Goal: Information Seeking & Learning: Find specific fact

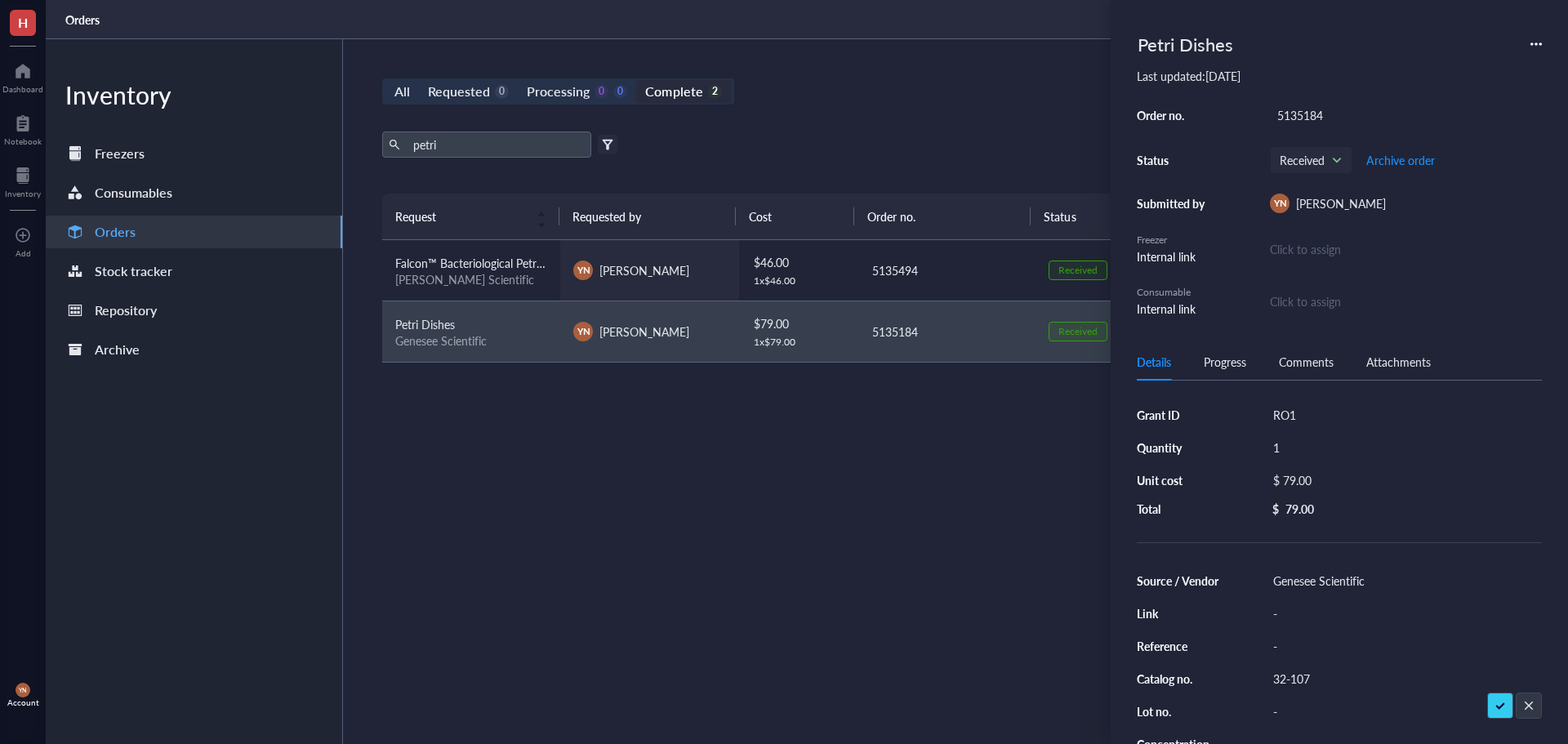
drag, startPoint x: 637, startPoint y: 527, endPoint x: 588, endPoint y: 244, distance: 287.2
click at [637, 523] on div "Request Requested by Cost Order no. Status Date Action Falcon™ Bacteriological …" at bounding box center [947, 430] width 1129 height 472
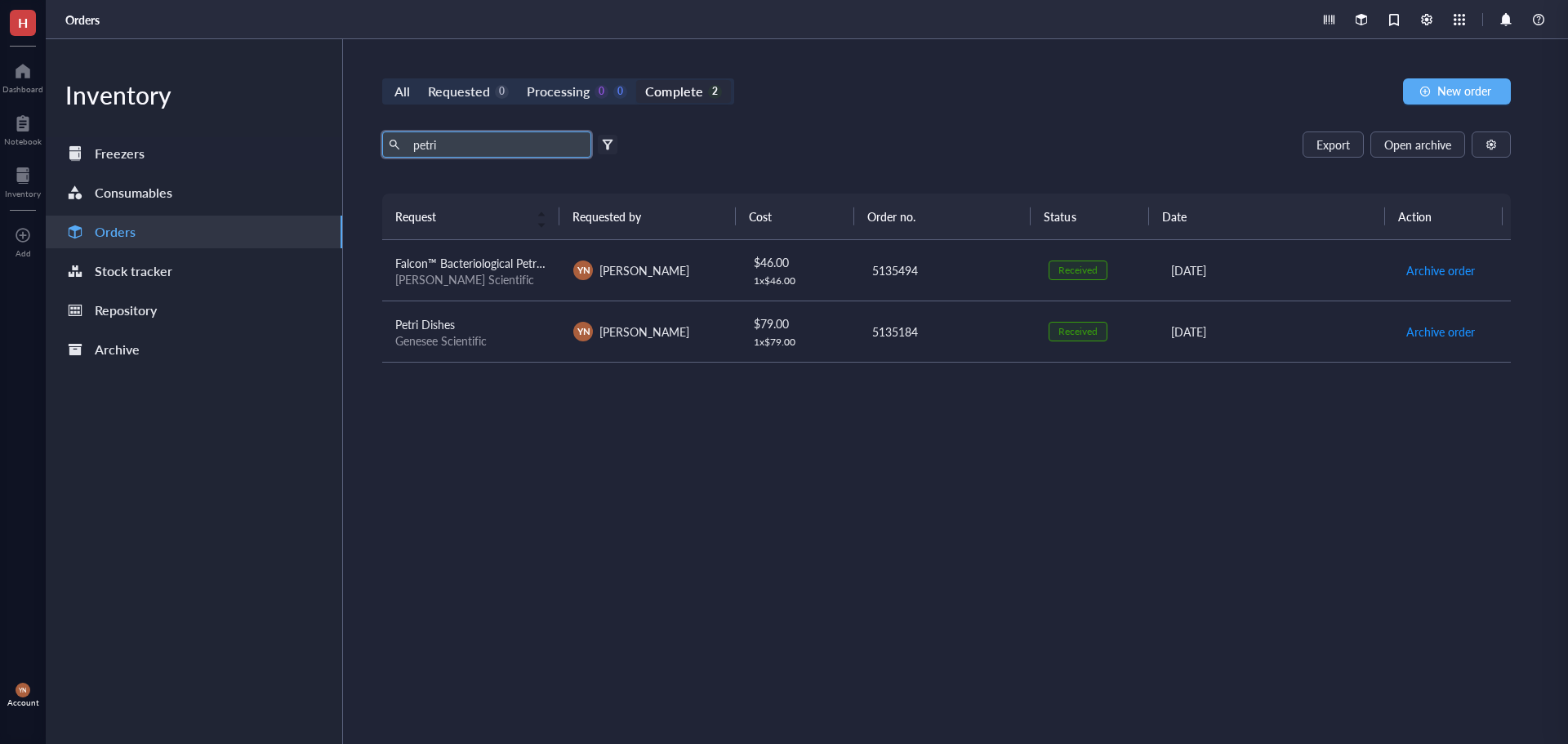
drag, startPoint x: 452, startPoint y: 142, endPoint x: 316, endPoint y: 142, distance: 136.0
click at [317, 142] on div "Inventory Freezers Consumables Orders Stock tracker Repository Archive All Requ…" at bounding box center [807, 391] width 1523 height 705
click at [866, 120] on div "All Requested 0 Processing 0 0 Complete 2 New order Export Open archive Filter …" at bounding box center [946, 391] width 1207 height 705
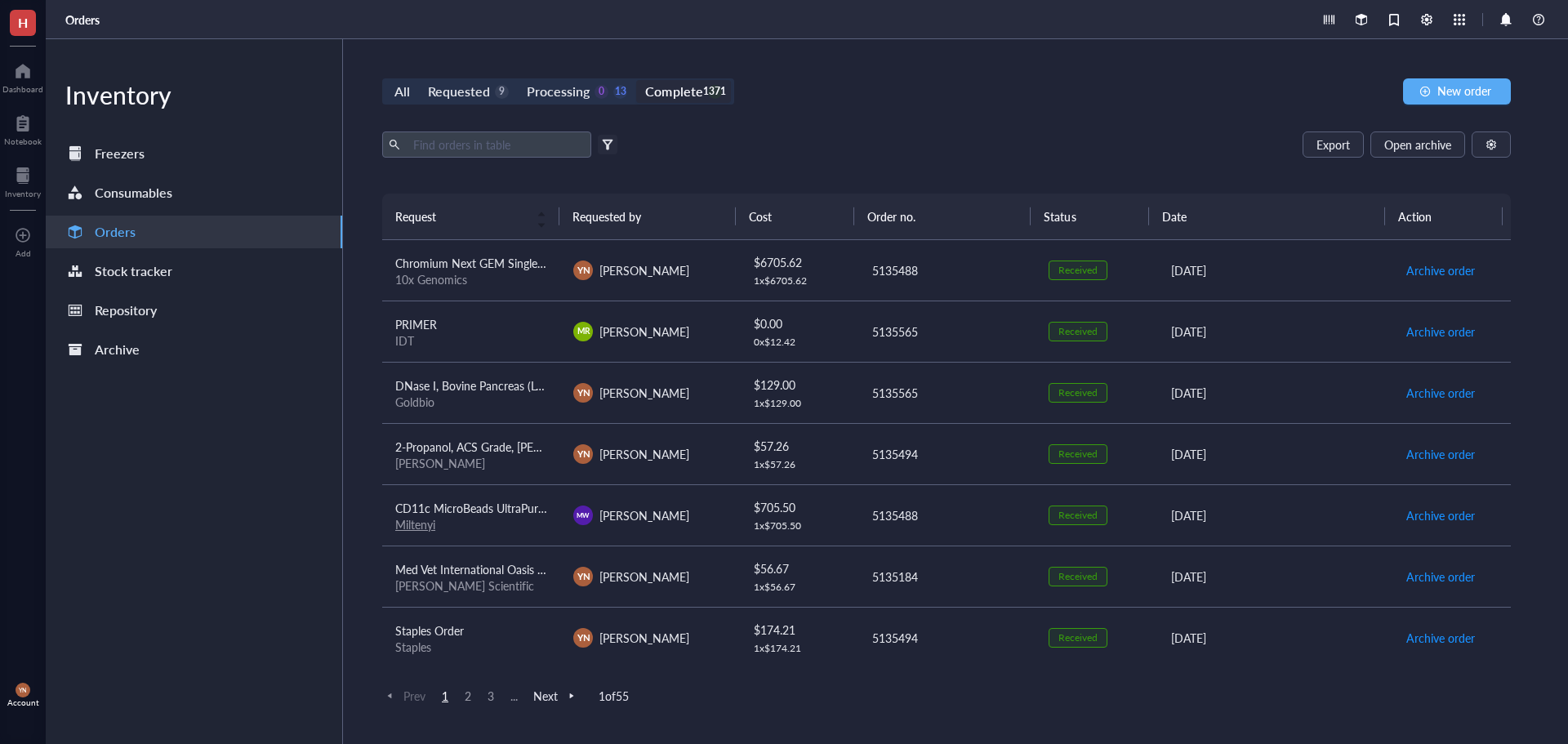
click at [857, 119] on div "All Requested 9 Processing 0 13 Complete 1371 New order Export Open archive Fil…" at bounding box center [946, 391] width 1207 height 705
click at [575, 88] on div "Processing" at bounding box center [558, 92] width 63 height 23
click at [518, 80] on input "Processing 0 13" at bounding box center [518, 80] width 0 height 0
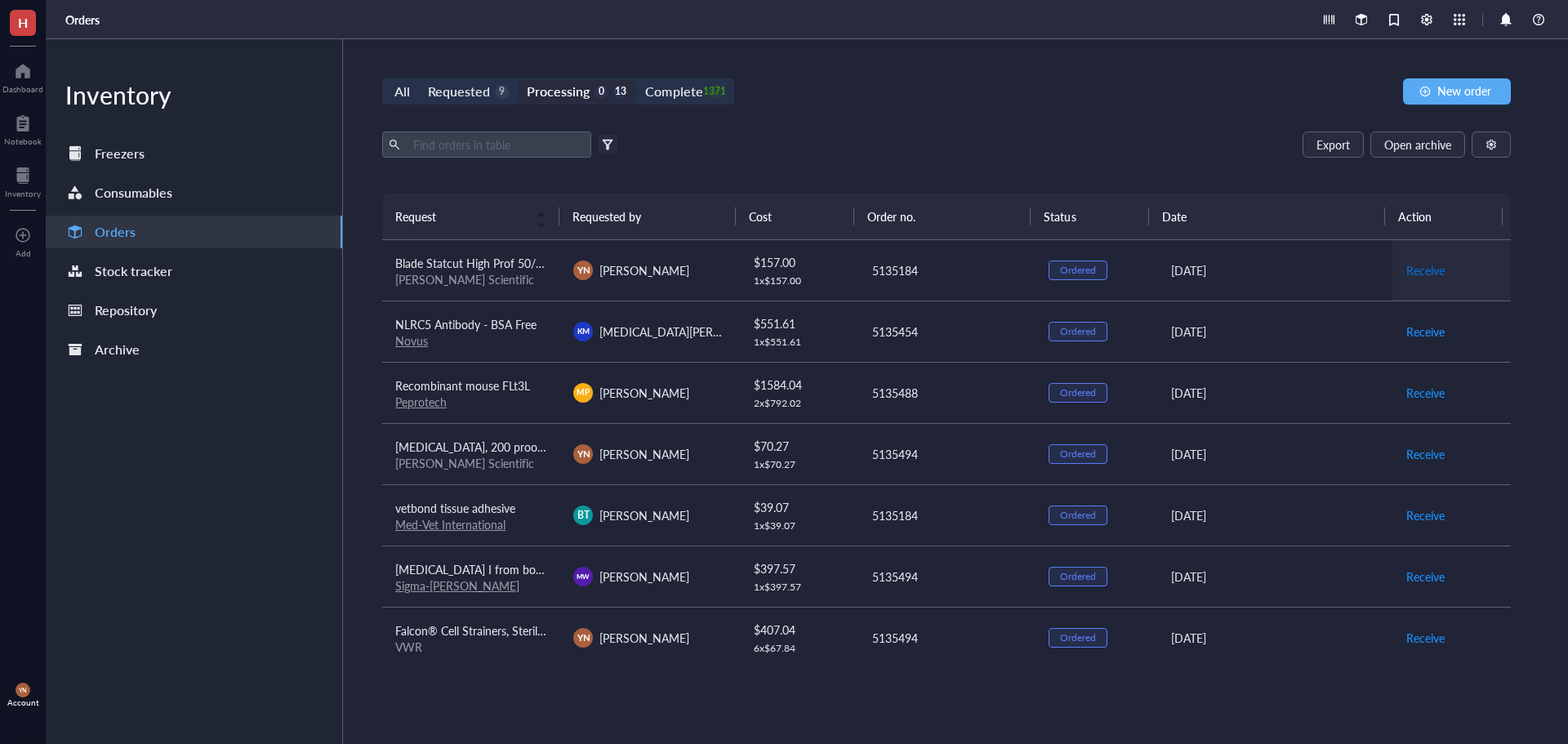
click at [1411, 269] on span "Receive" at bounding box center [1425, 271] width 39 height 18
click at [465, 95] on div "Requested" at bounding box center [459, 92] width 62 height 23
click at [419, 80] on input "Requested 9" at bounding box center [419, 80] width 0 height 0
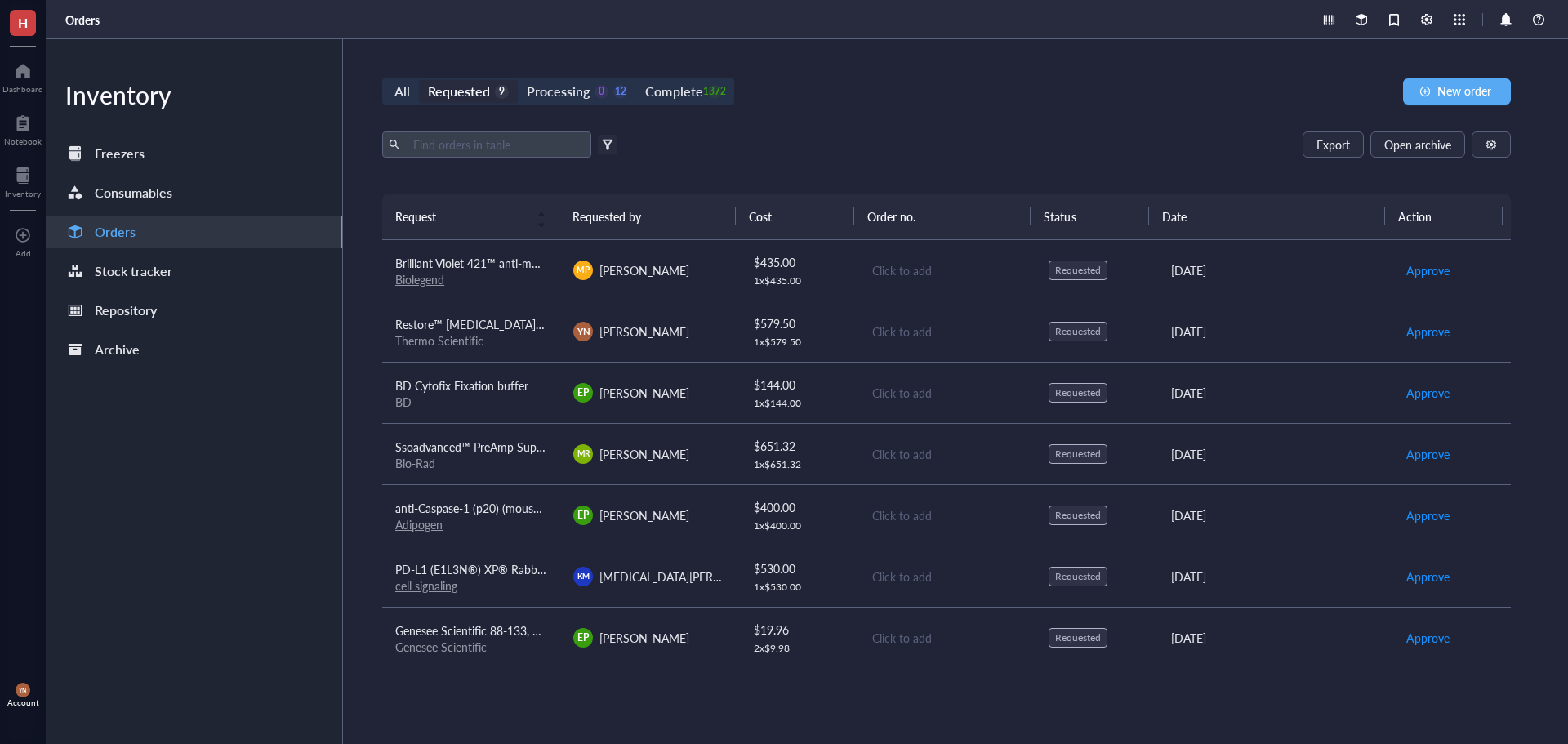
click at [877, 114] on div "All Requested 9 Processing 0 12 Complete 1372 New order Export Open archive Fil…" at bounding box center [946, 391] width 1207 height 705
click at [800, 149] on div "Export Open archive" at bounding box center [947, 144] width 1129 height 26
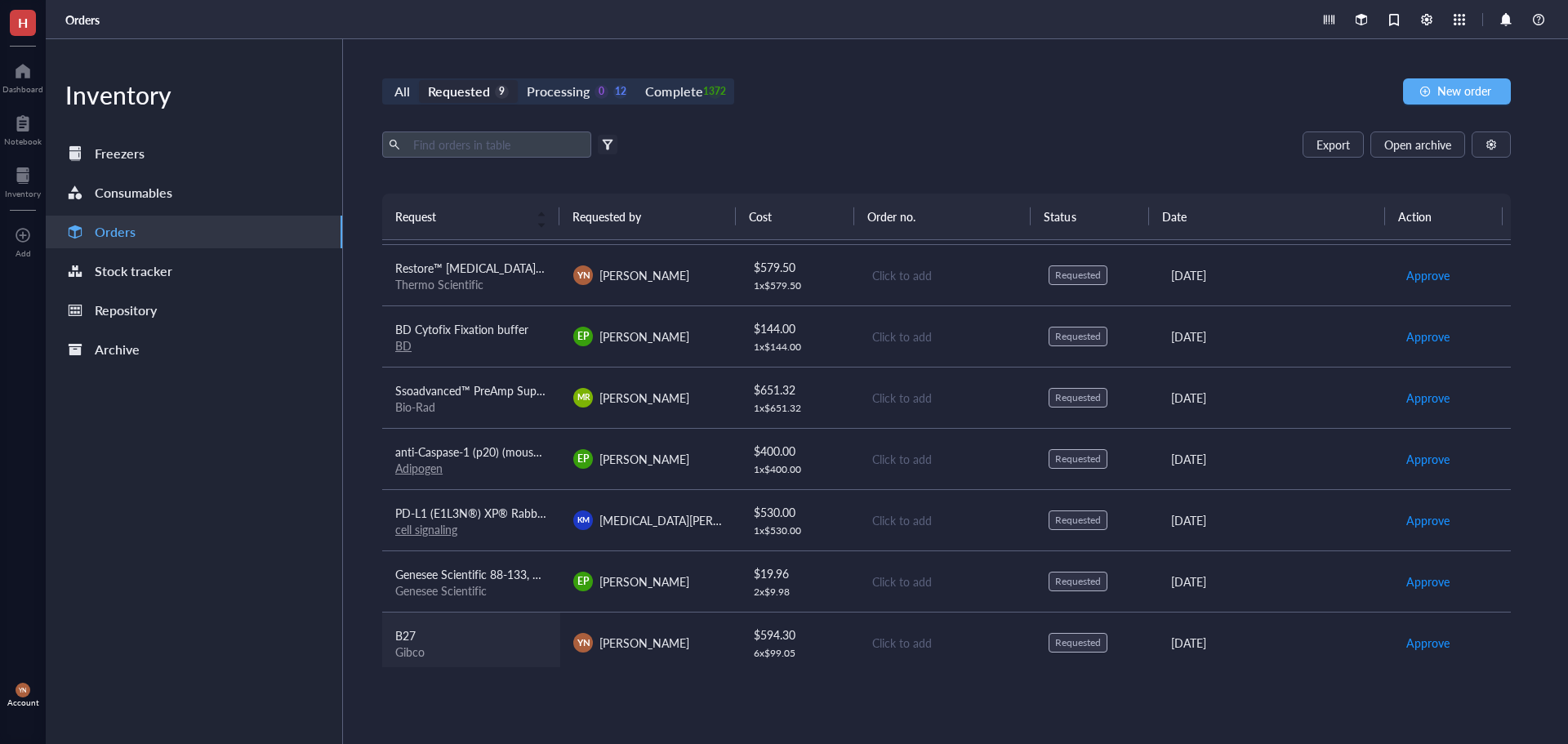
scroll to position [124, 0]
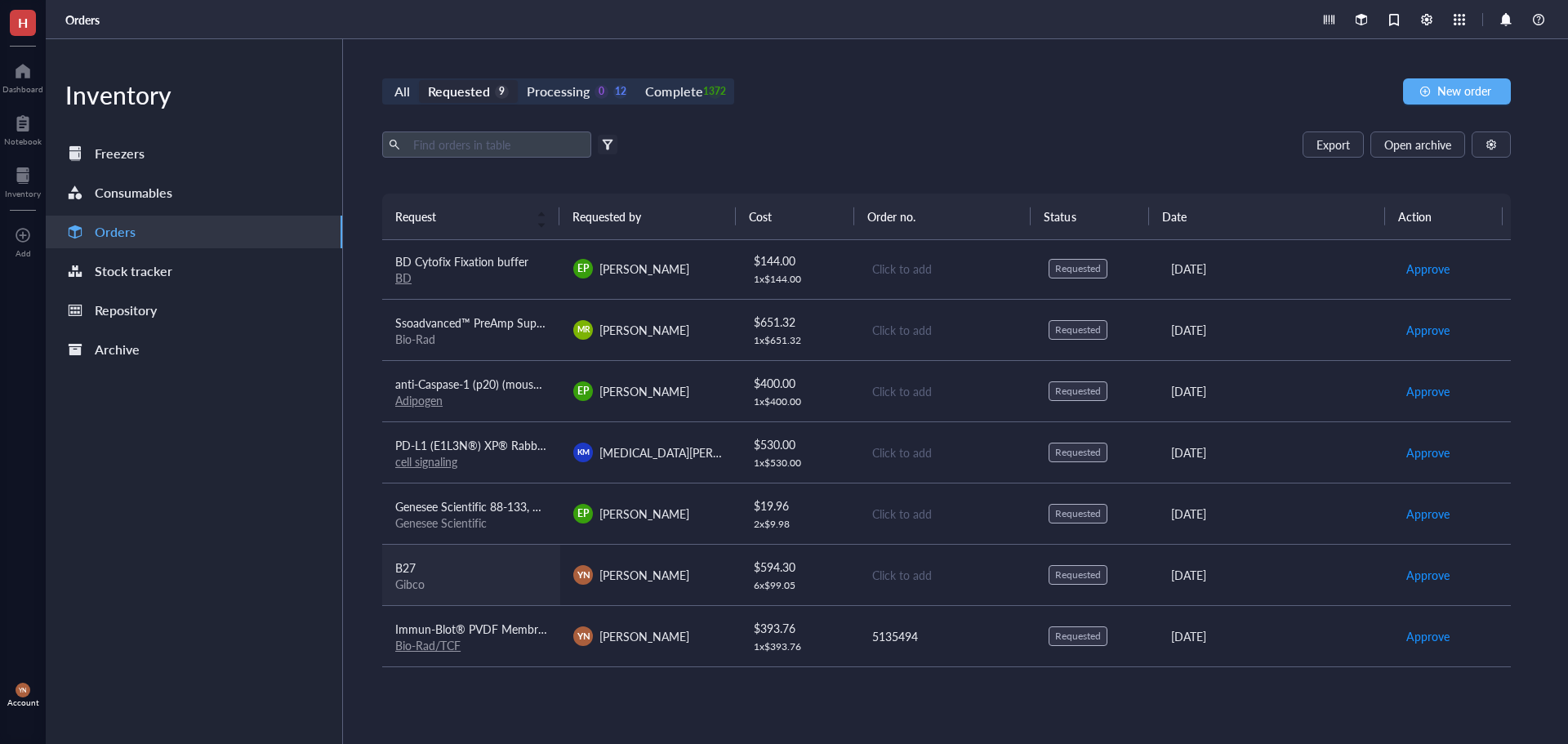
click at [505, 562] on div "B27" at bounding box center [471, 568] width 152 height 18
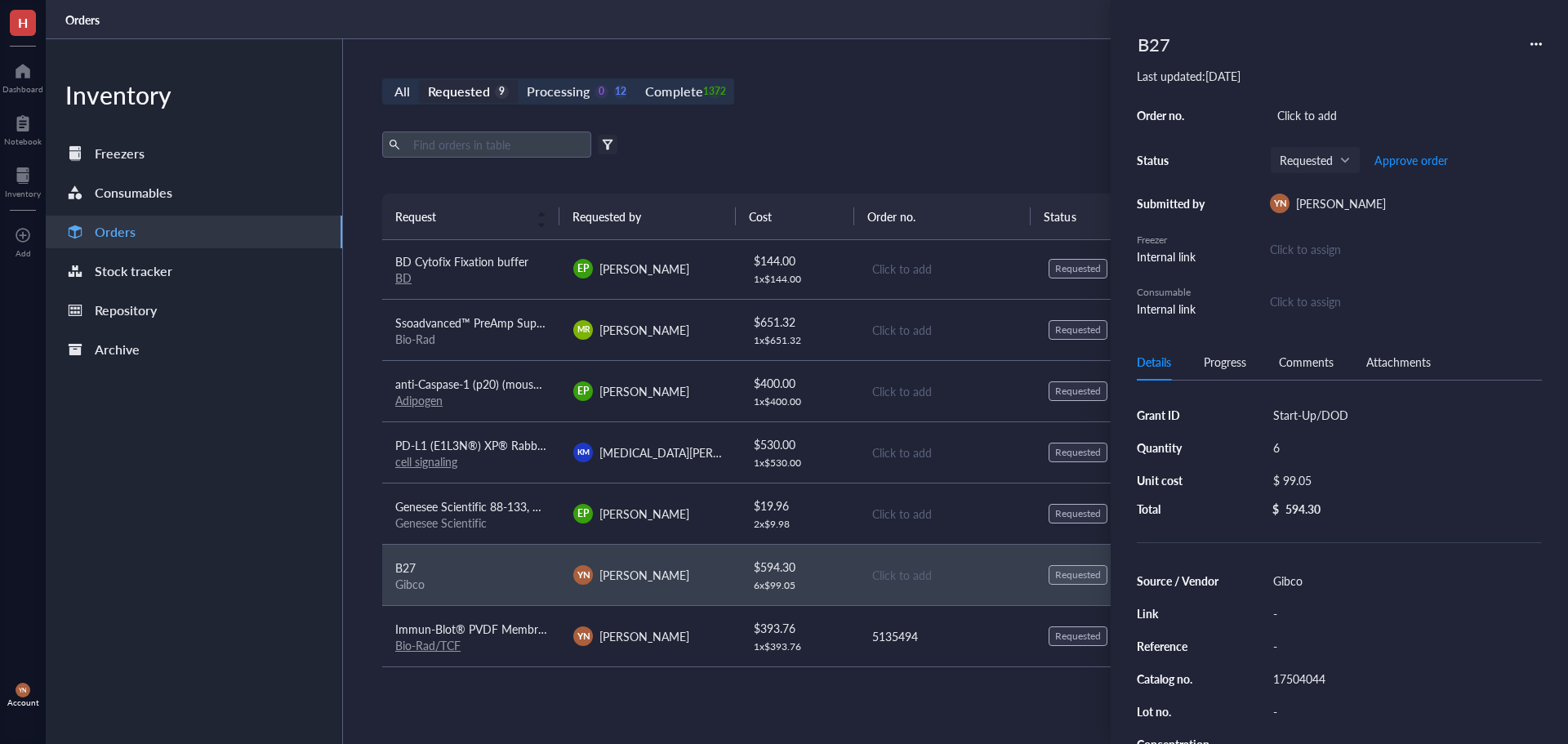
click at [1326, 677] on div "17504044" at bounding box center [1404, 678] width 276 height 23
click at [1326, 677] on input "17504044" at bounding box center [1300, 678] width 66 height 21
click at [864, 129] on div "All Requested 9 Processing 0 12 Complete 1372 New order Export Open archive Fil…" at bounding box center [946, 391] width 1207 height 705
click at [119, 618] on div "Inventory Freezers Consumables Orders Stock tracker Repository Archive" at bounding box center [194, 391] width 297 height 705
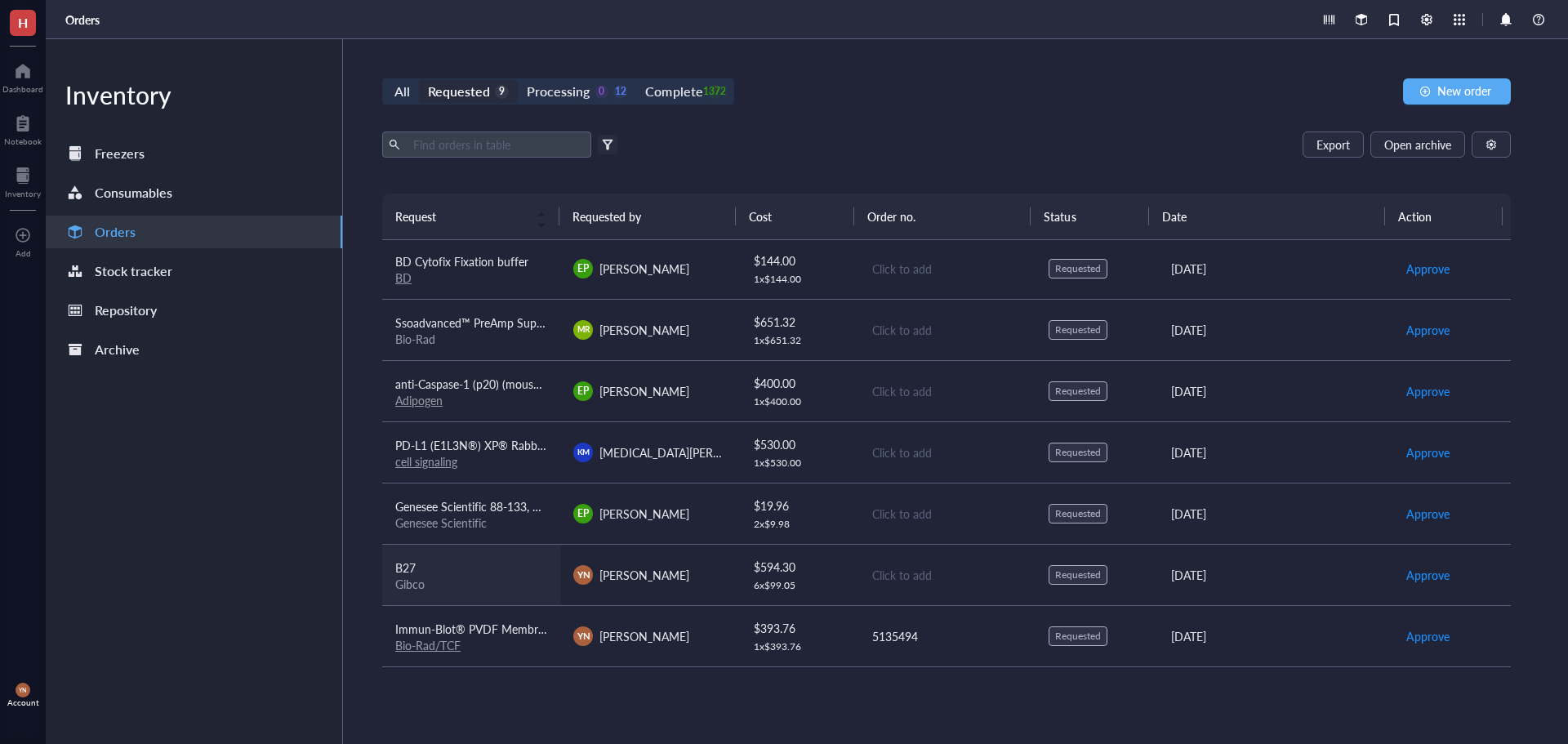
click at [478, 562] on div "B27" at bounding box center [471, 568] width 152 height 18
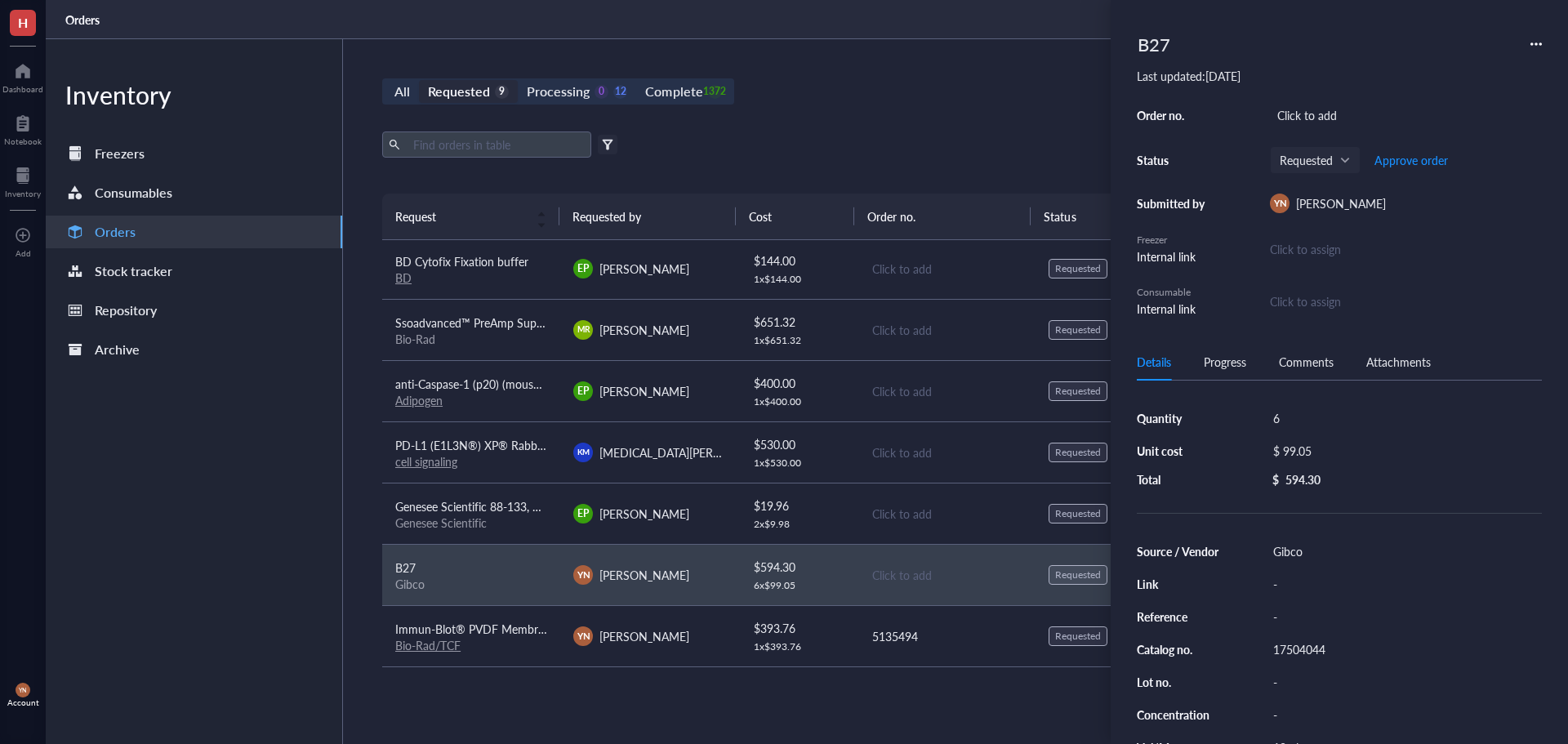
scroll to position [82, 0]
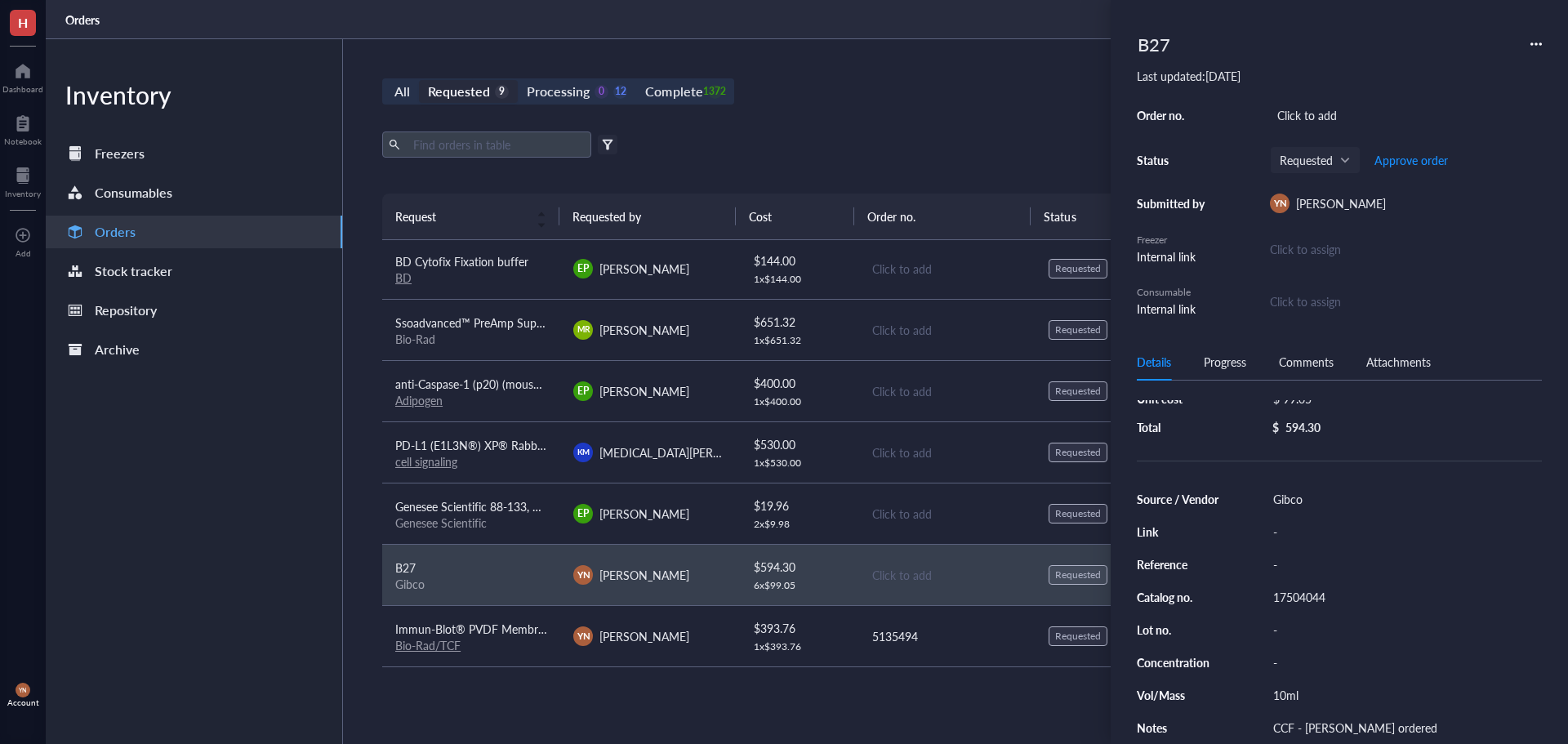
click at [1297, 602] on div "17504044" at bounding box center [1404, 597] width 276 height 23
click at [1297, 602] on input "17504044" at bounding box center [1300, 597] width 66 height 21
click at [1308, 592] on input "17504044" at bounding box center [1300, 597] width 66 height 21
click at [1308, 594] on input "17504044" at bounding box center [1300, 597] width 66 height 21
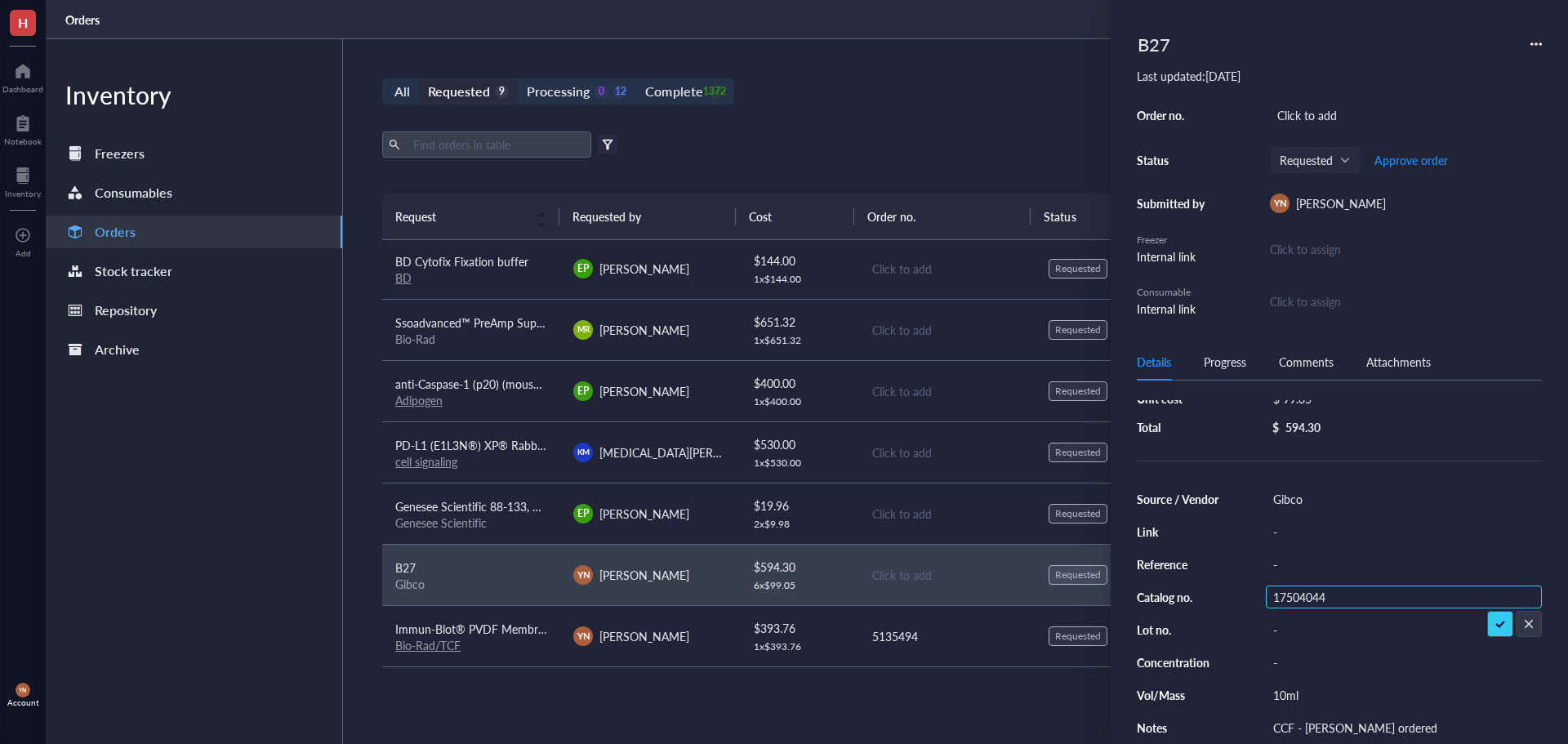
click at [1308, 594] on input "17504044" at bounding box center [1300, 597] width 66 height 21
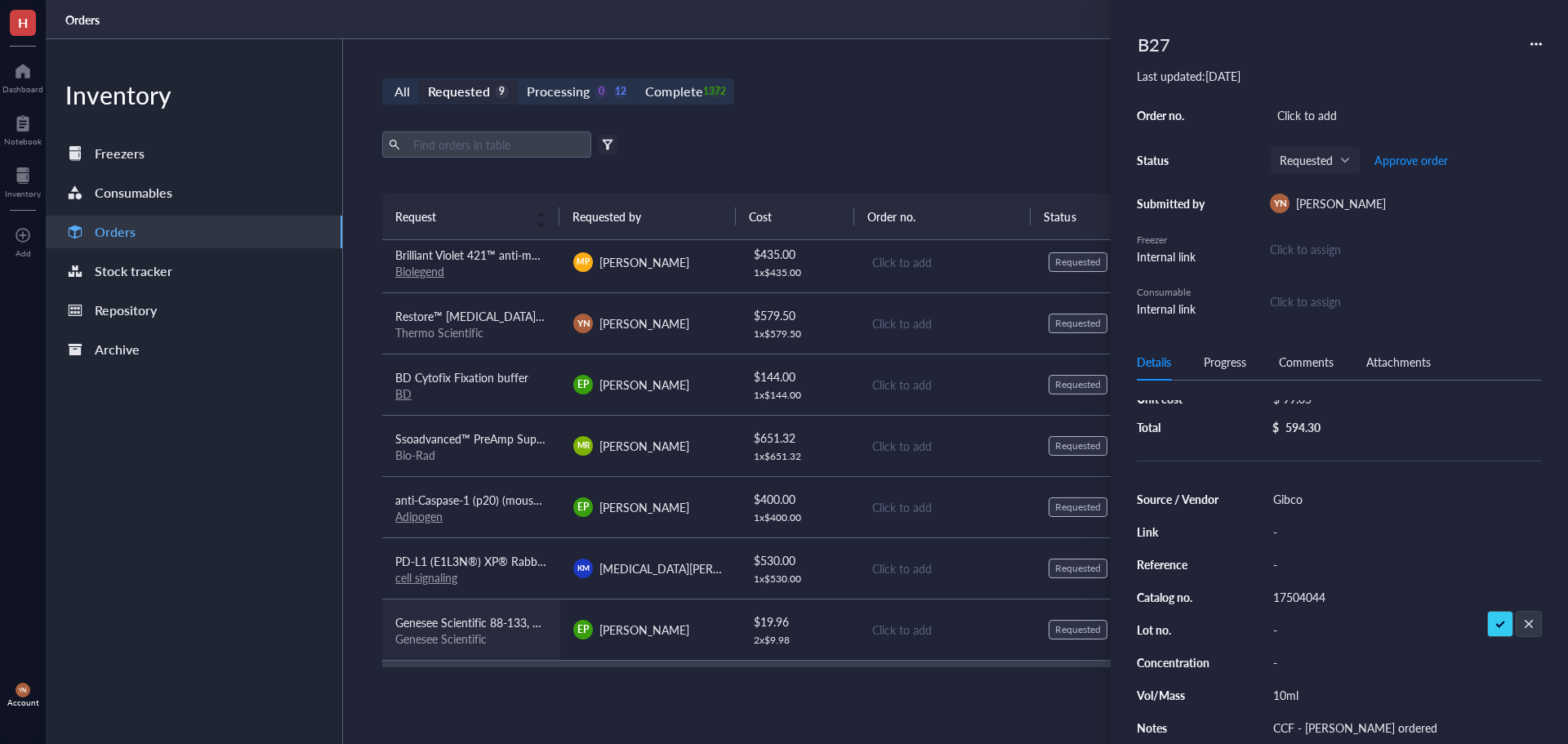
scroll to position [0, 0]
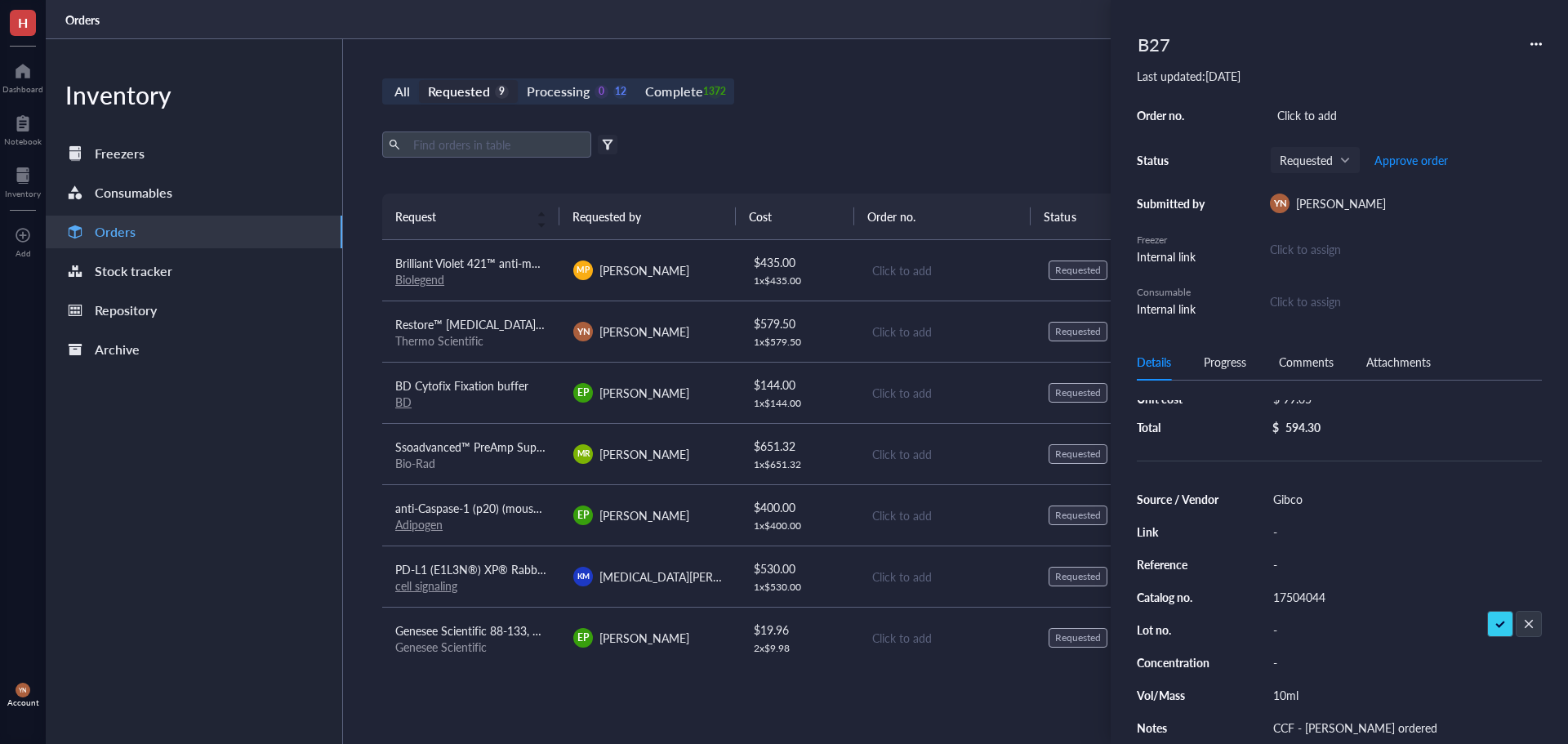
click at [853, 130] on div "All Requested 9 Processing 0 12 Complete 1372 New order Export Open archive Fil…" at bounding box center [946, 391] width 1207 height 705
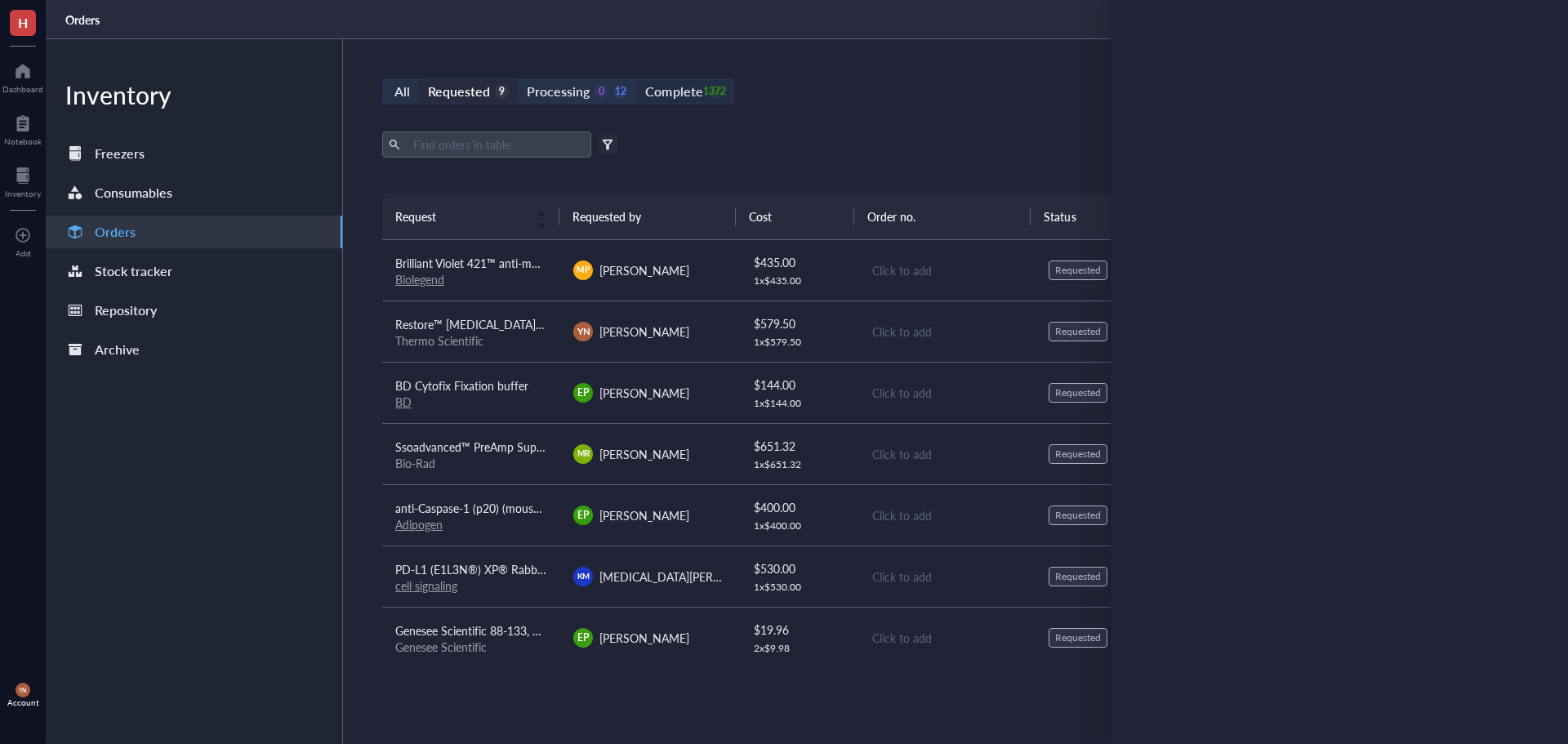
click at [656, 80] on div "Complete" at bounding box center [674, 92] width 57 height 23
click at [637, 80] on input "Complete 1372" at bounding box center [637, 80] width 0 height 0
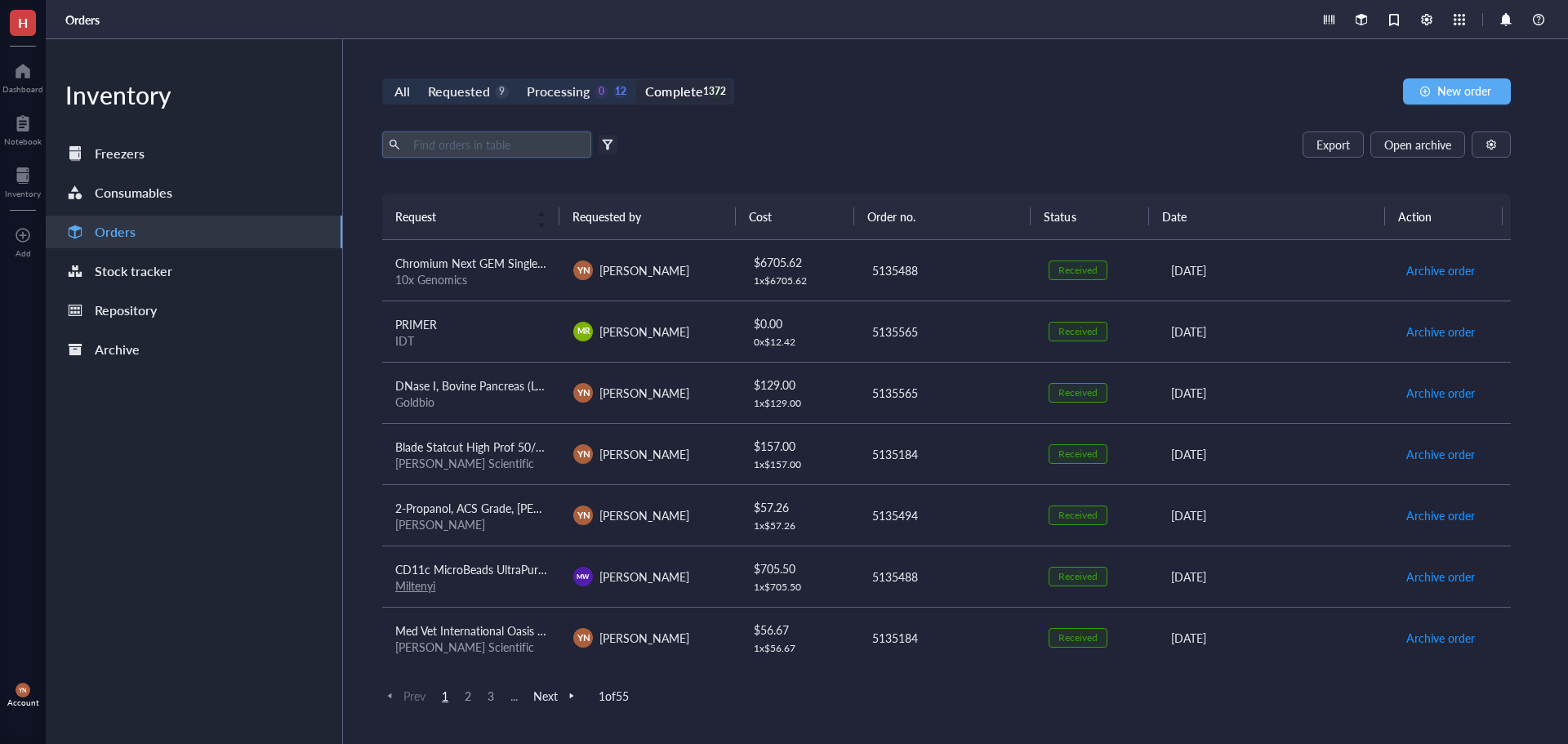
click at [502, 156] on input "text" at bounding box center [496, 144] width 178 height 25
click at [494, 142] on input "text" at bounding box center [496, 144] width 178 height 25
click at [519, 578] on div "Genesee Scientific" at bounding box center [471, 586] width 152 height 15
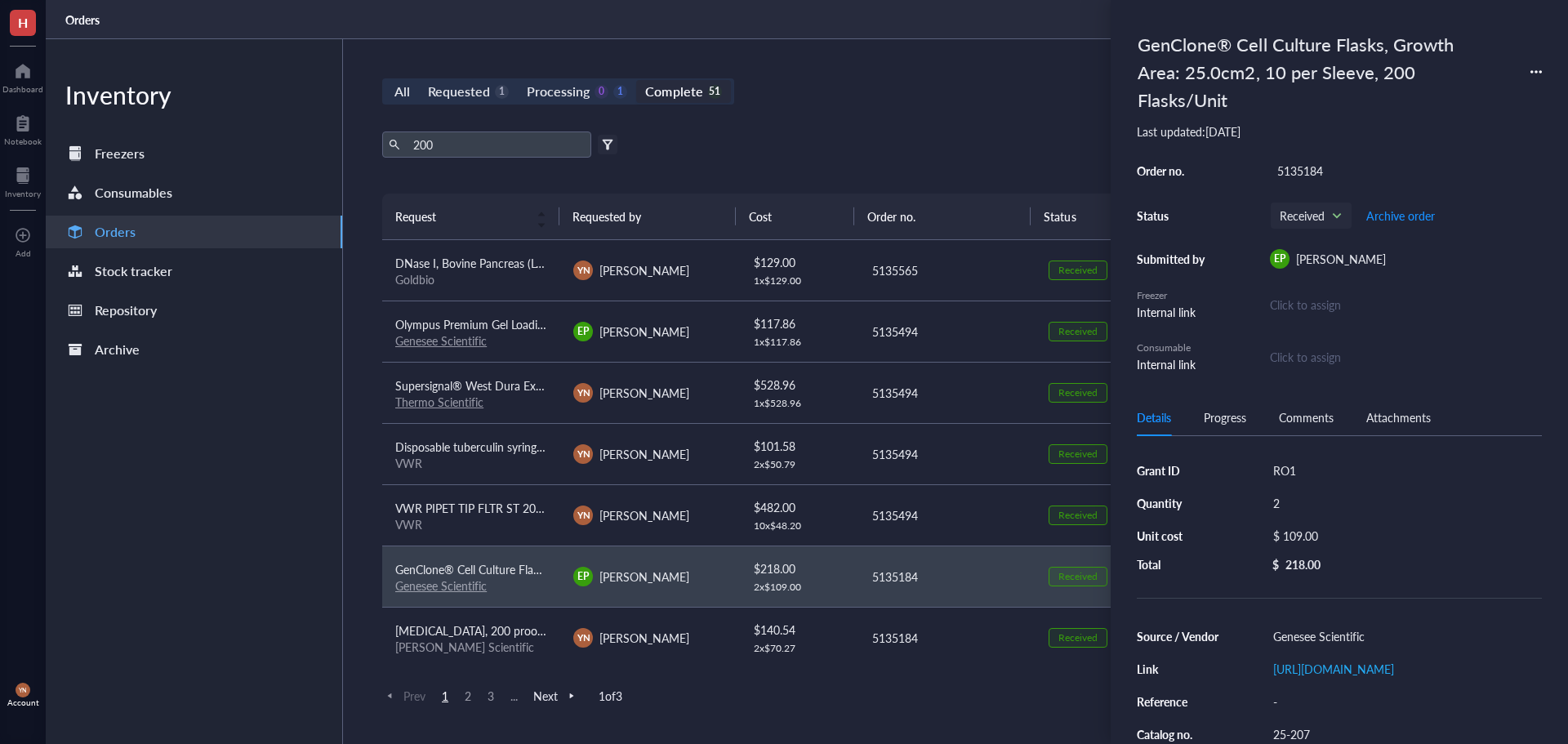
click at [897, 157] on div "200 Export Open archive Filter by: Requester Requested on Source / Vendor Last …" at bounding box center [947, 162] width 1129 height 62
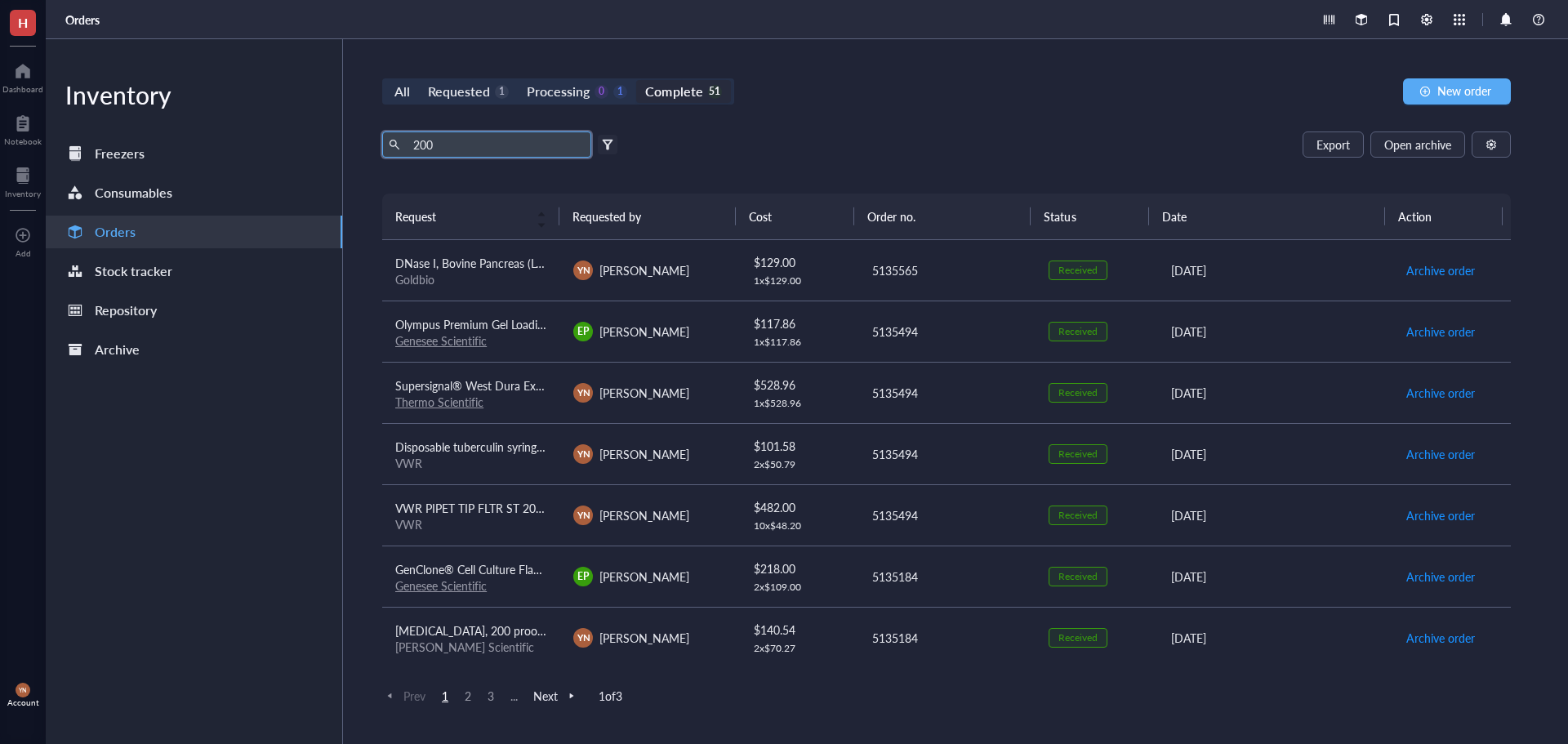
click at [455, 147] on input "200" at bounding box center [496, 144] width 178 height 25
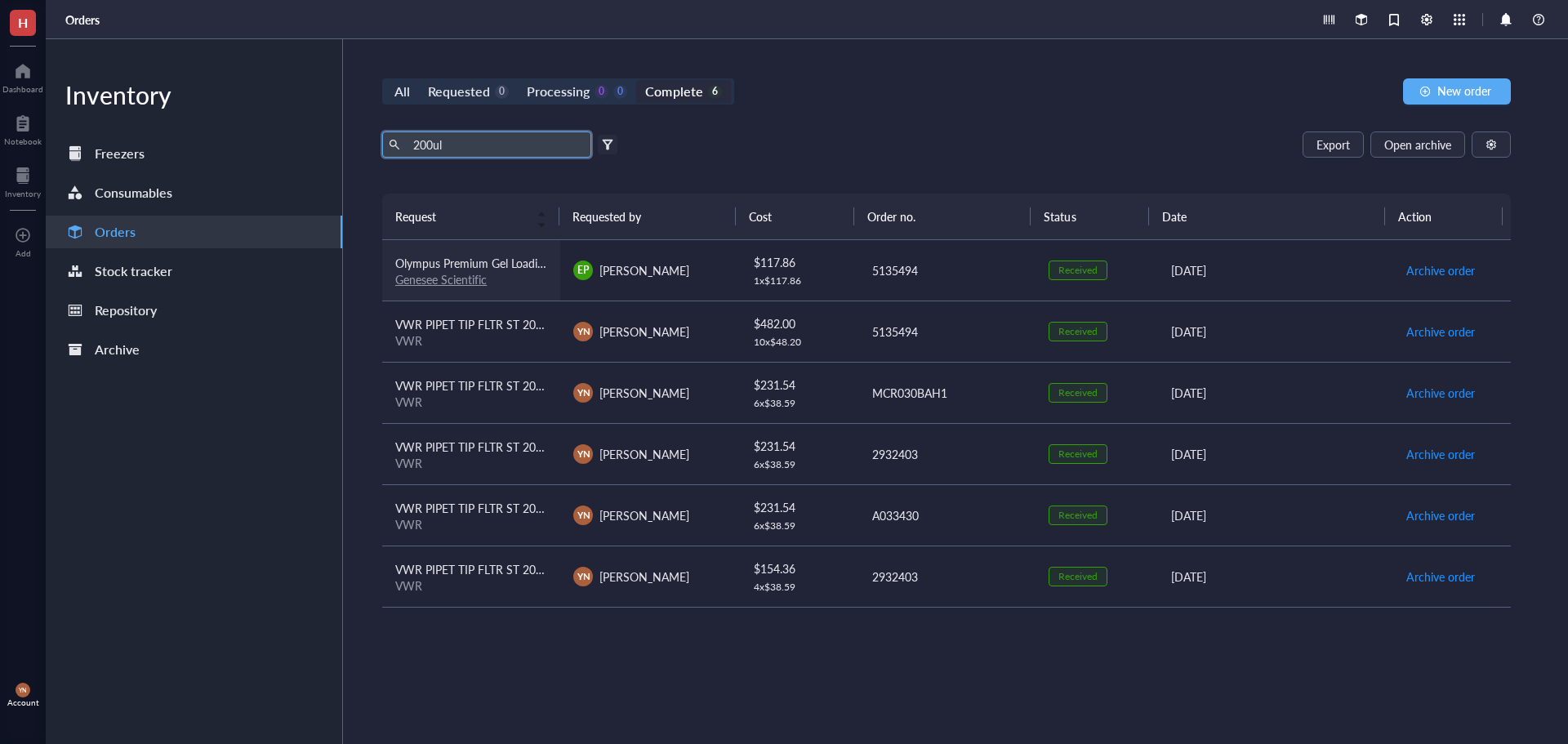
click at [504, 258] on span "Olympus Premium Gel Loading Pipette Tips - 200ul" at bounding box center [523, 263] width 256 height 16
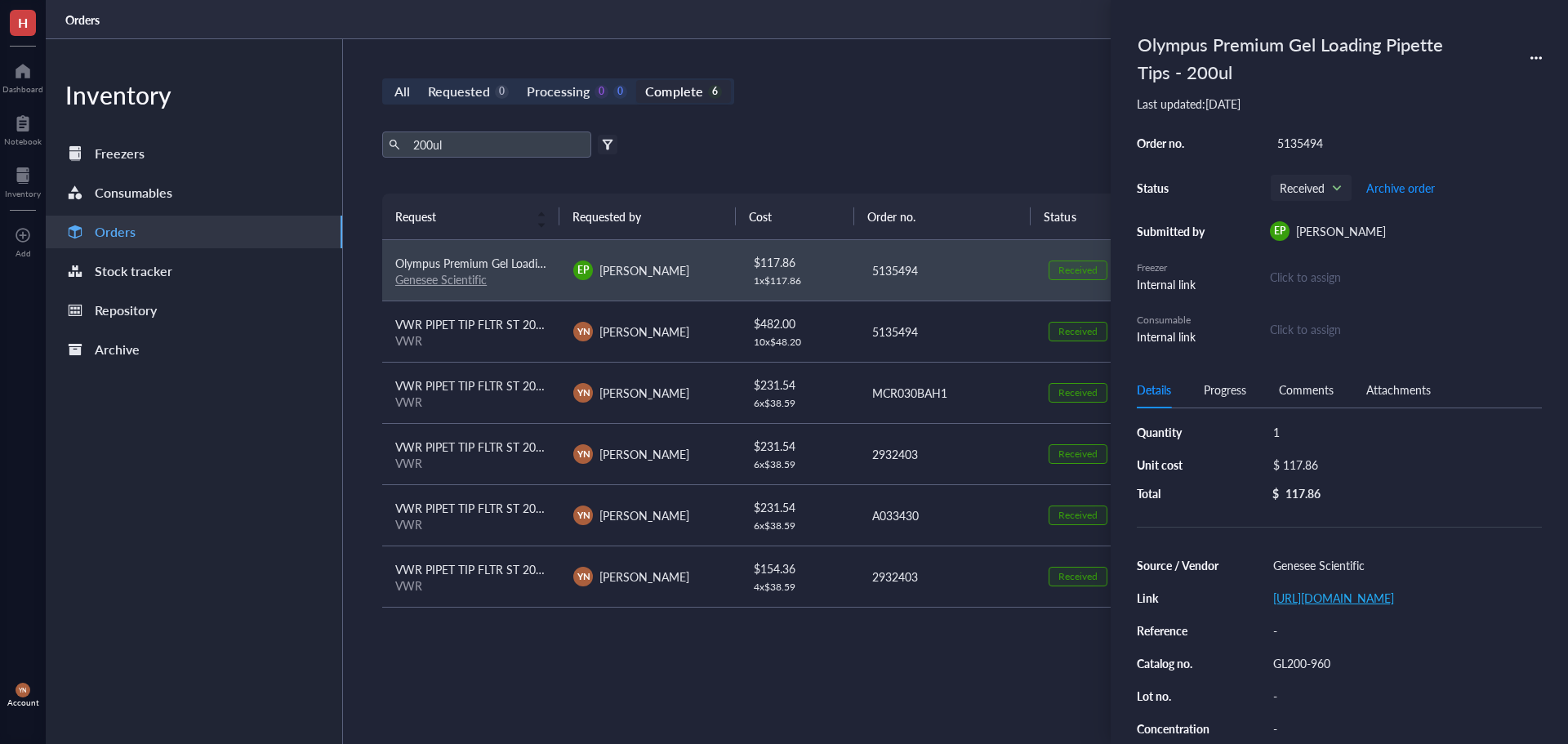
scroll to position [82, 0]
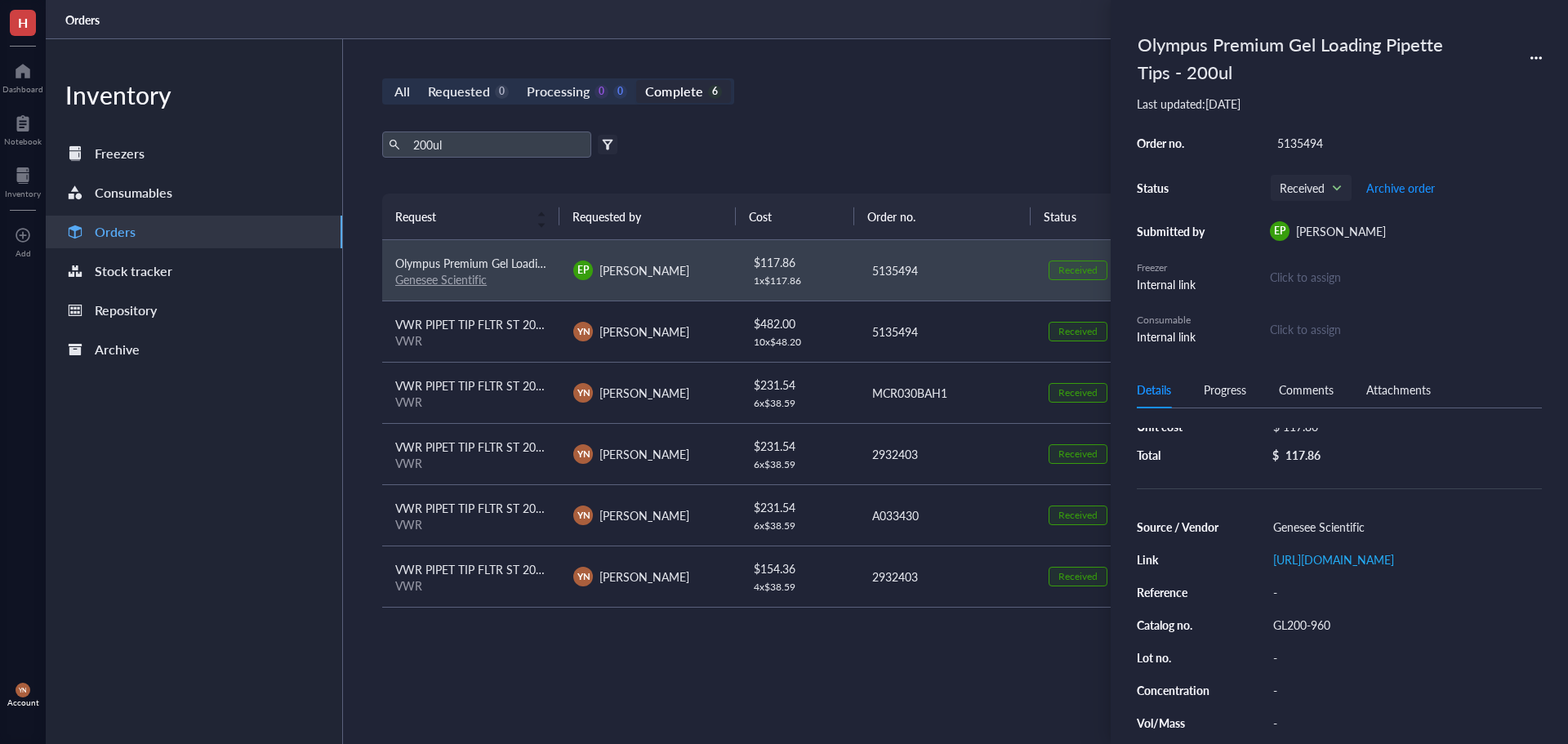
click at [1327, 637] on div "GL200-960" at bounding box center [1404, 625] width 276 height 23
click at [1327, 636] on input "GL200-960" at bounding box center [1303, 625] width 72 height 21
click at [1346, 568] on link "[URL][DOMAIN_NAME]" at bounding box center [1333, 559] width 121 height 16
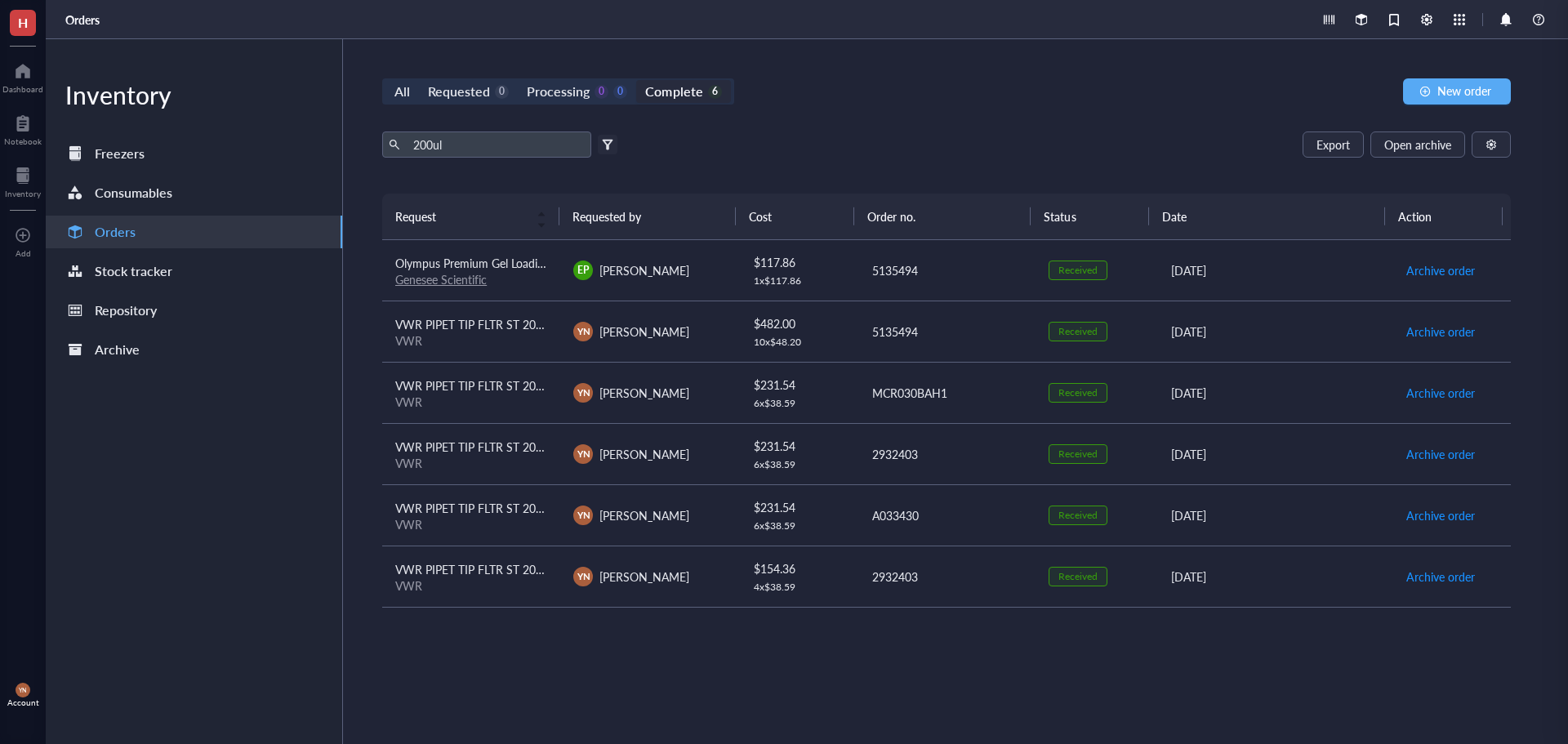
click at [818, 137] on div "200ul Export Open archive" at bounding box center [947, 144] width 1129 height 26
drag, startPoint x: 481, startPoint y: 145, endPoint x: 267, endPoint y: 163, distance: 214.8
click at [267, 163] on div "Inventory Freezers Consumables Orders Stock tracker Repository Archive All Requ…" at bounding box center [807, 391] width 1523 height 705
type input "genesee"
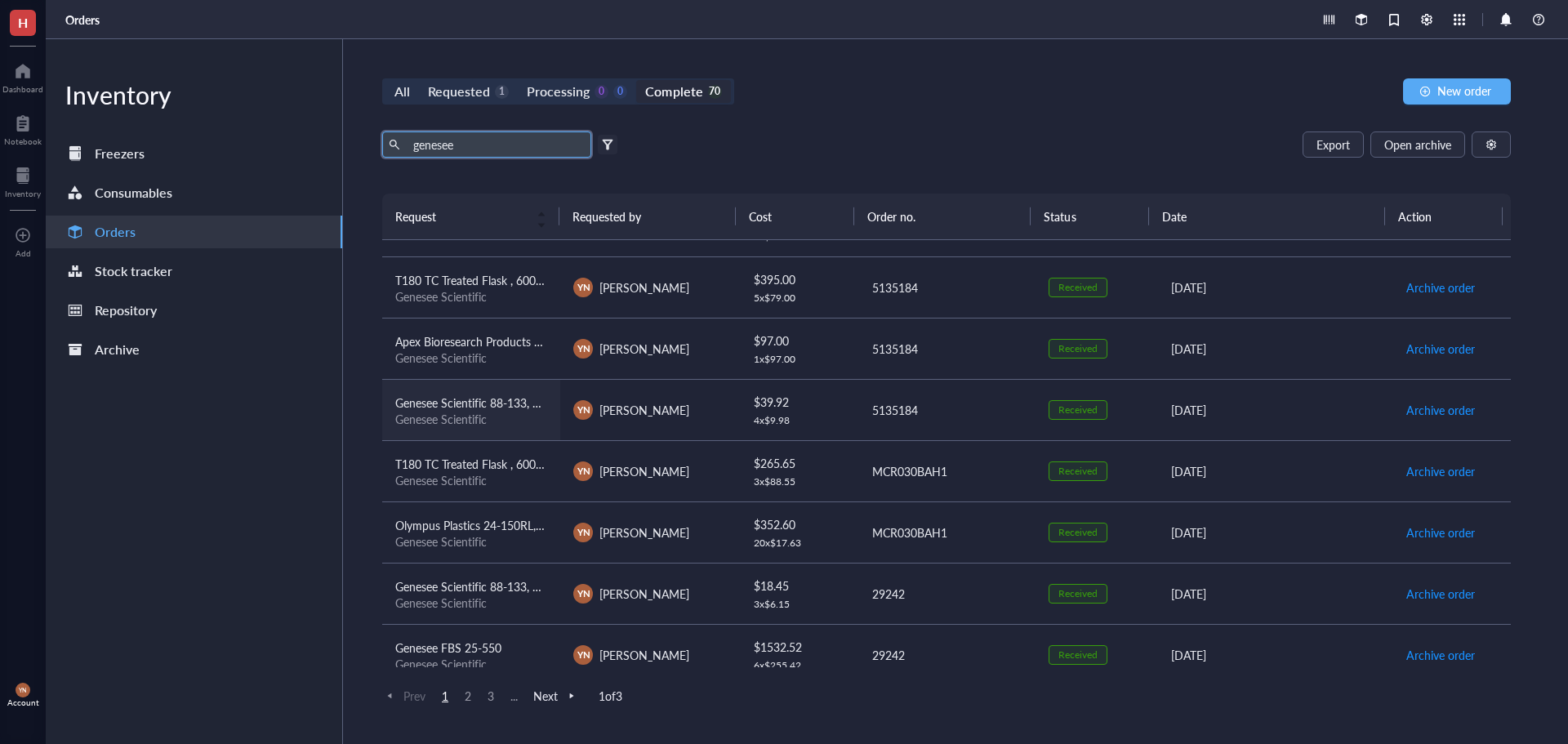
scroll to position [572, 0]
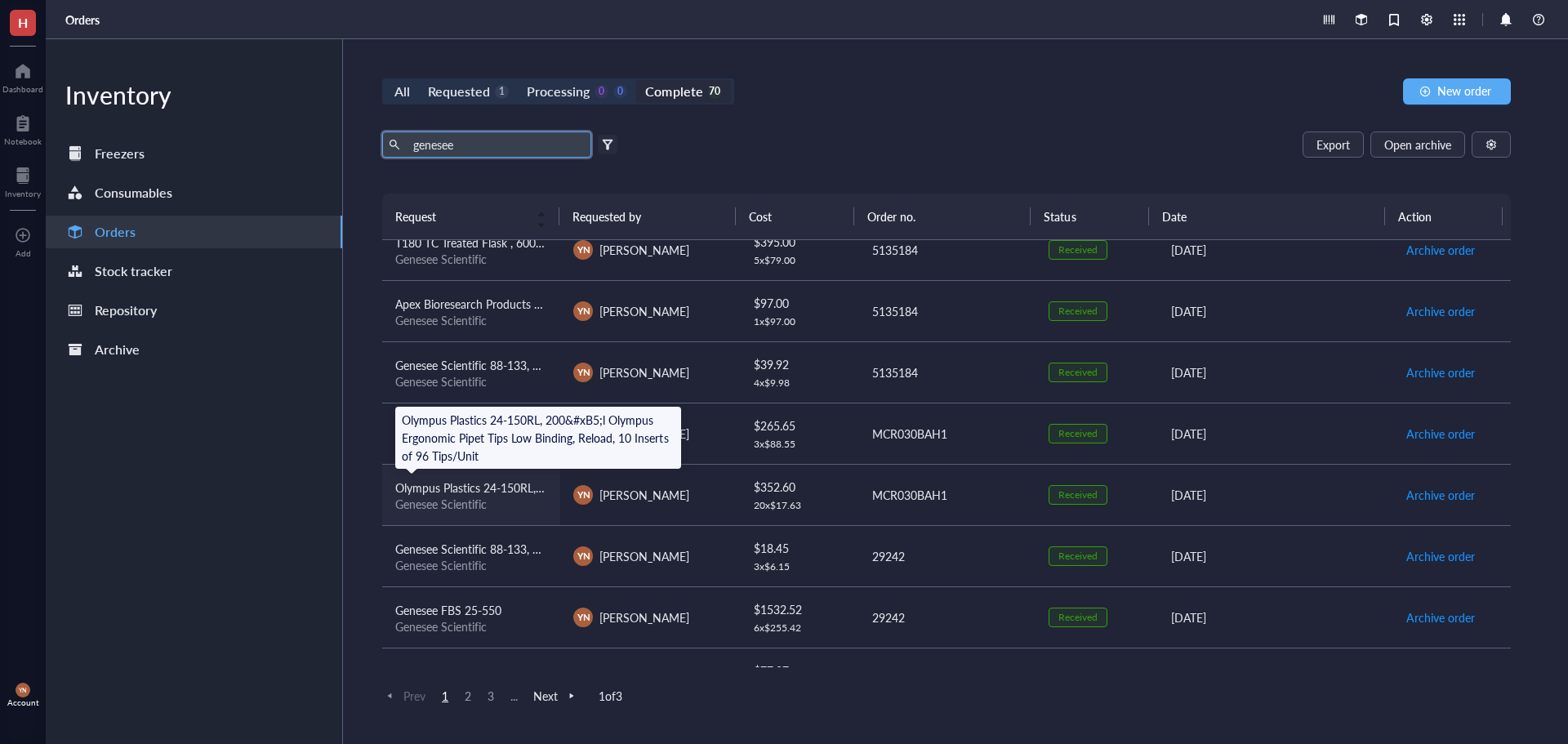
click at [519, 487] on span "Olympus Plastics 24-150RL, 200&#xB5;l Olympus Ergonomic Pipet Tips Low Binding,…" at bounding box center [697, 487] width 602 height 16
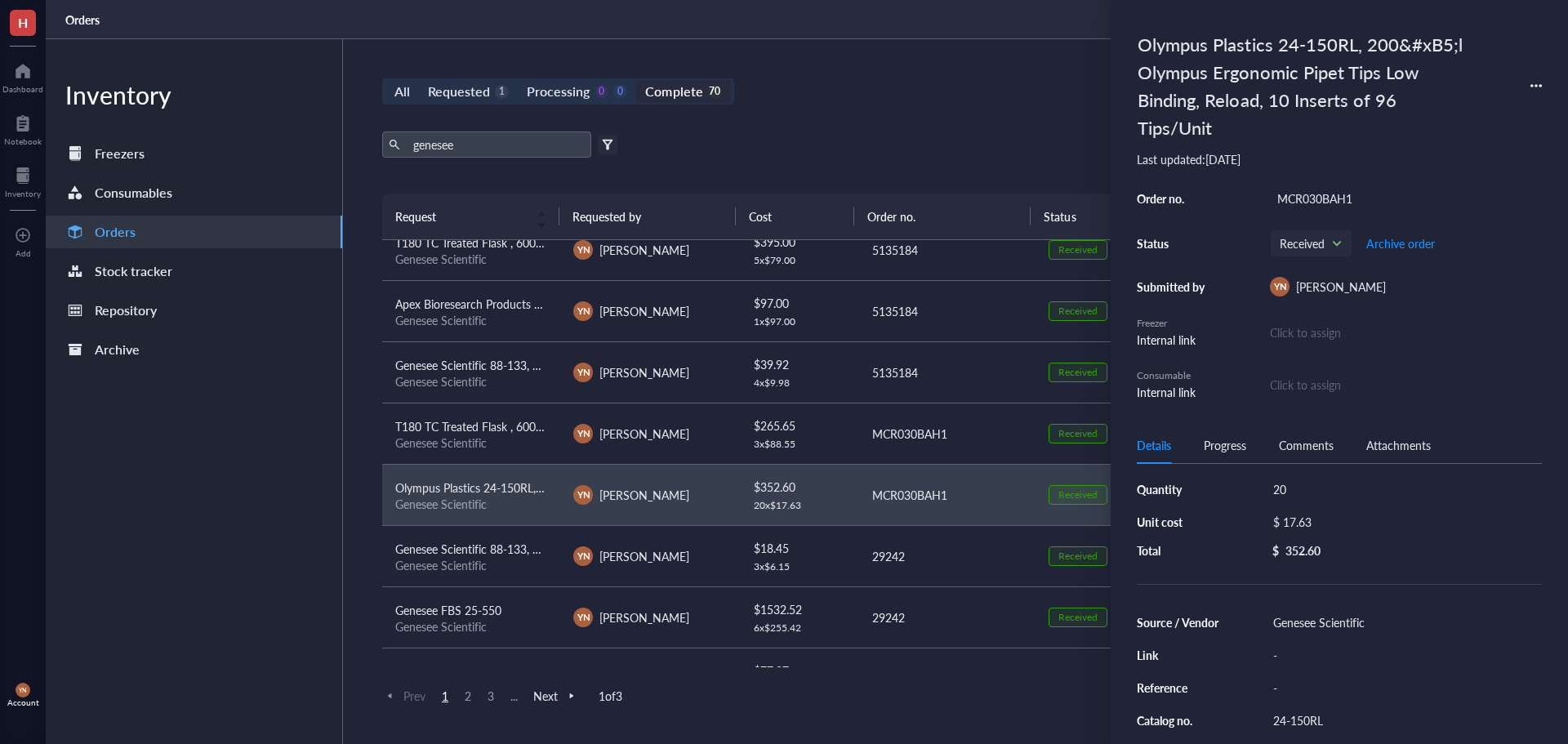
scroll to position [163, 0]
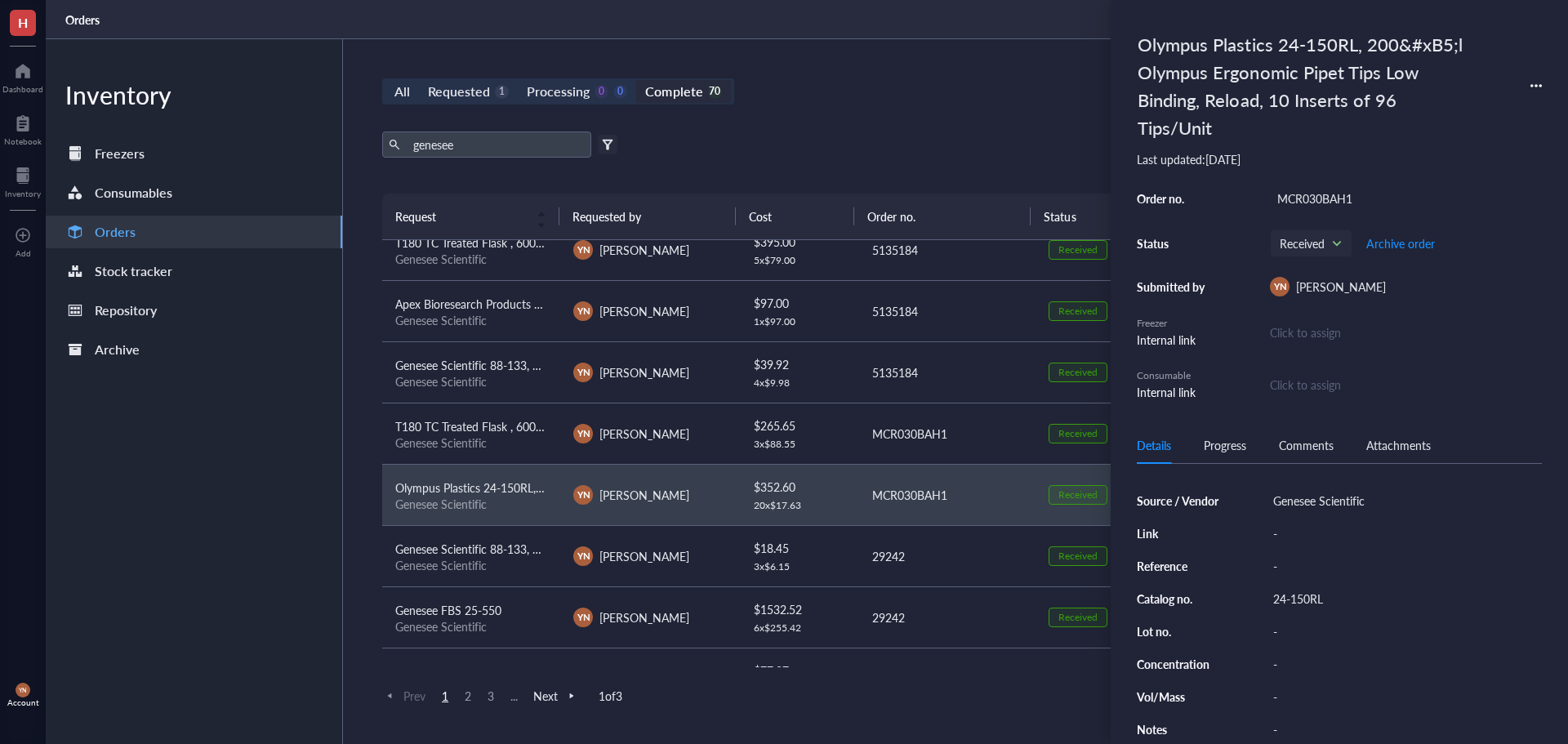
click at [1310, 596] on div "24-150RL" at bounding box center [1404, 599] width 276 height 23
click at [1310, 596] on input "24-150RL" at bounding box center [1300, 599] width 66 height 21
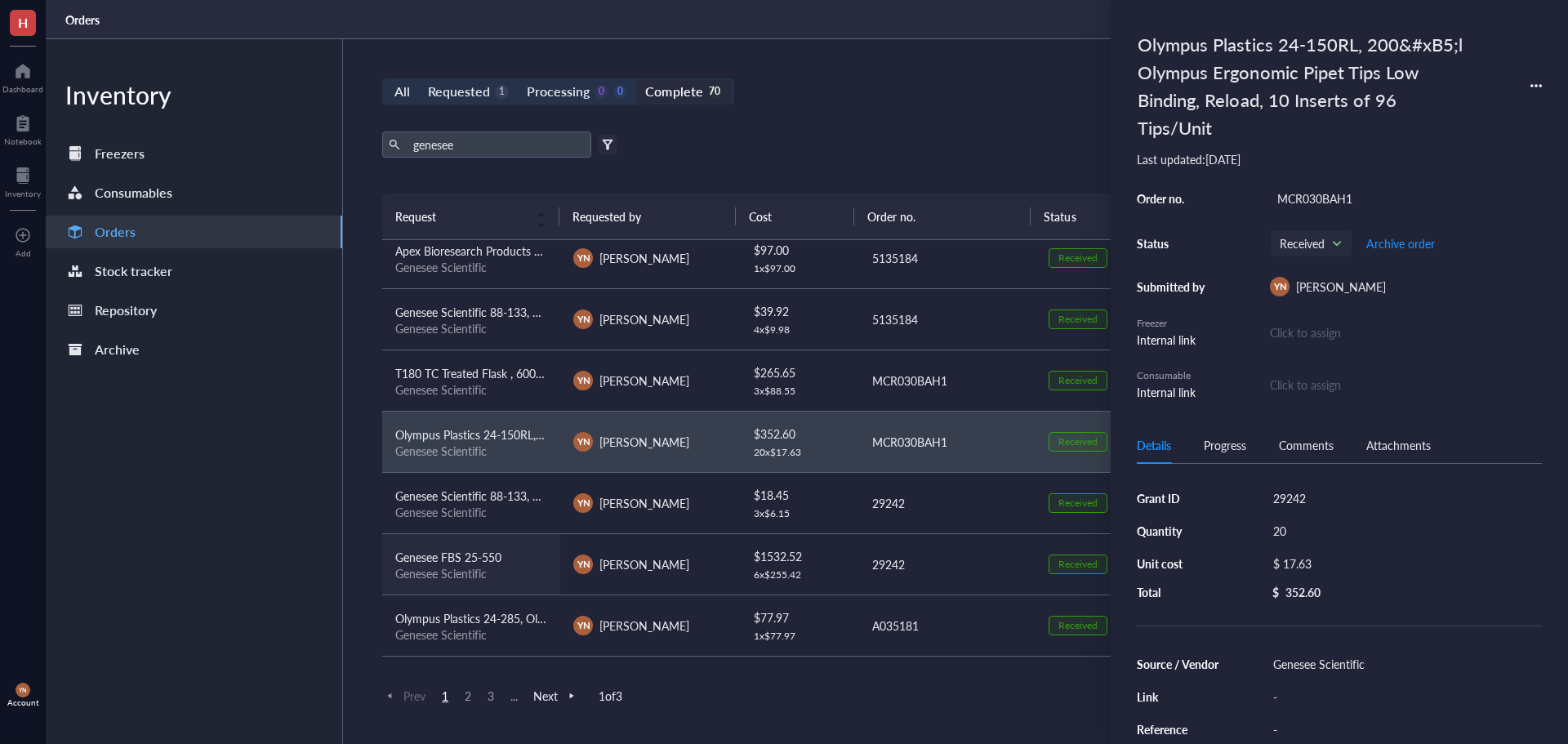
scroll to position [653, 0]
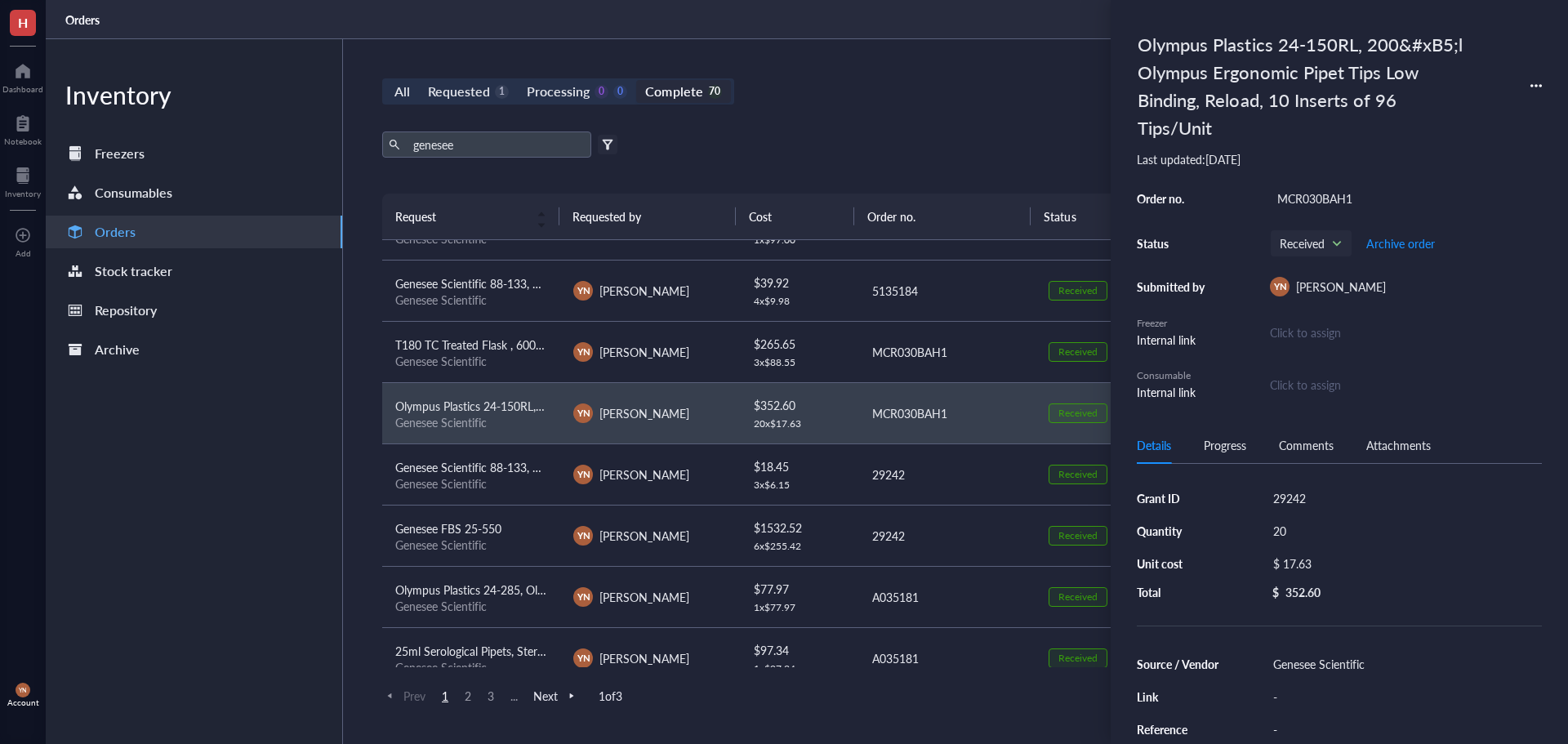
drag, startPoint x: 758, startPoint y: 154, endPoint x: 742, endPoint y: 149, distance: 16.8
click at [758, 154] on div "genesee Export Open archive" at bounding box center [947, 144] width 1129 height 26
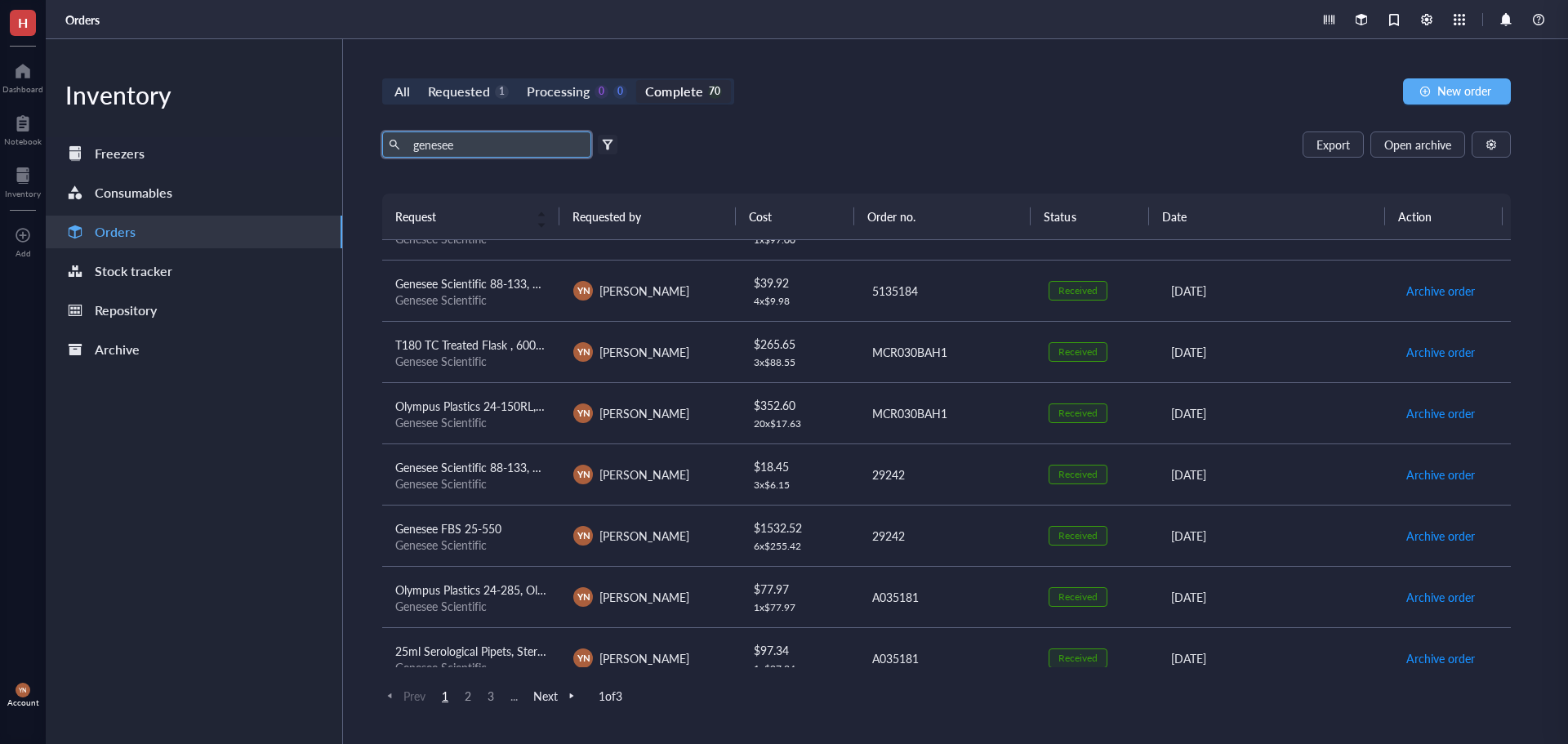
drag, startPoint x: 495, startPoint y: 142, endPoint x: 210, endPoint y: 143, distance: 285.0
click at [215, 143] on div "Inventory Freezers Consumables Orders Stock tracker Repository Archive All Requ…" at bounding box center [807, 391] width 1523 height 705
click at [935, 125] on div "All Requested 1 Processing 0 0 Complete 70 New order Export Open archive Filter…" at bounding box center [946, 391] width 1207 height 705
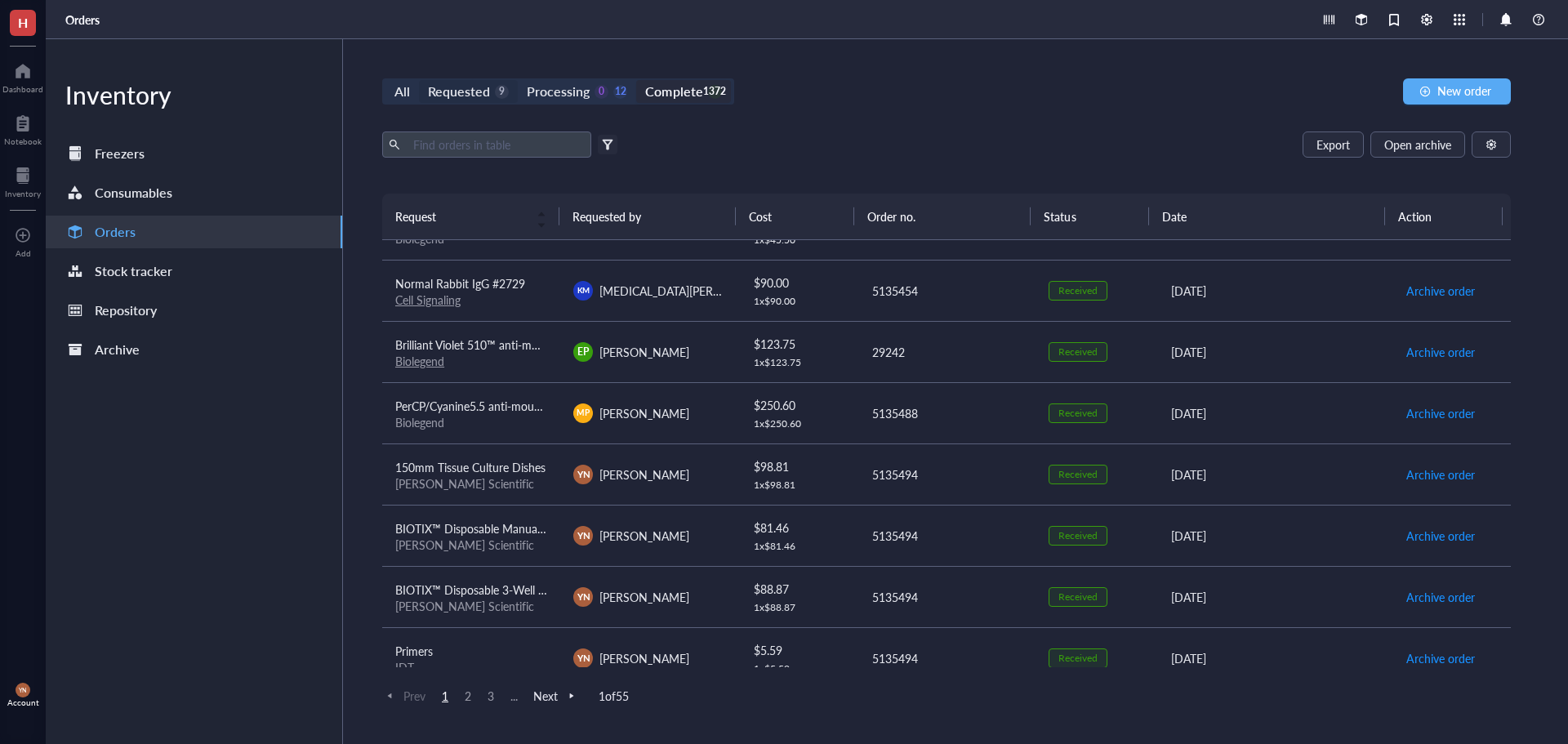
click at [451, 92] on div "Requested" at bounding box center [459, 92] width 62 height 23
click at [419, 80] on input "Requested 9" at bounding box center [419, 80] width 0 height 0
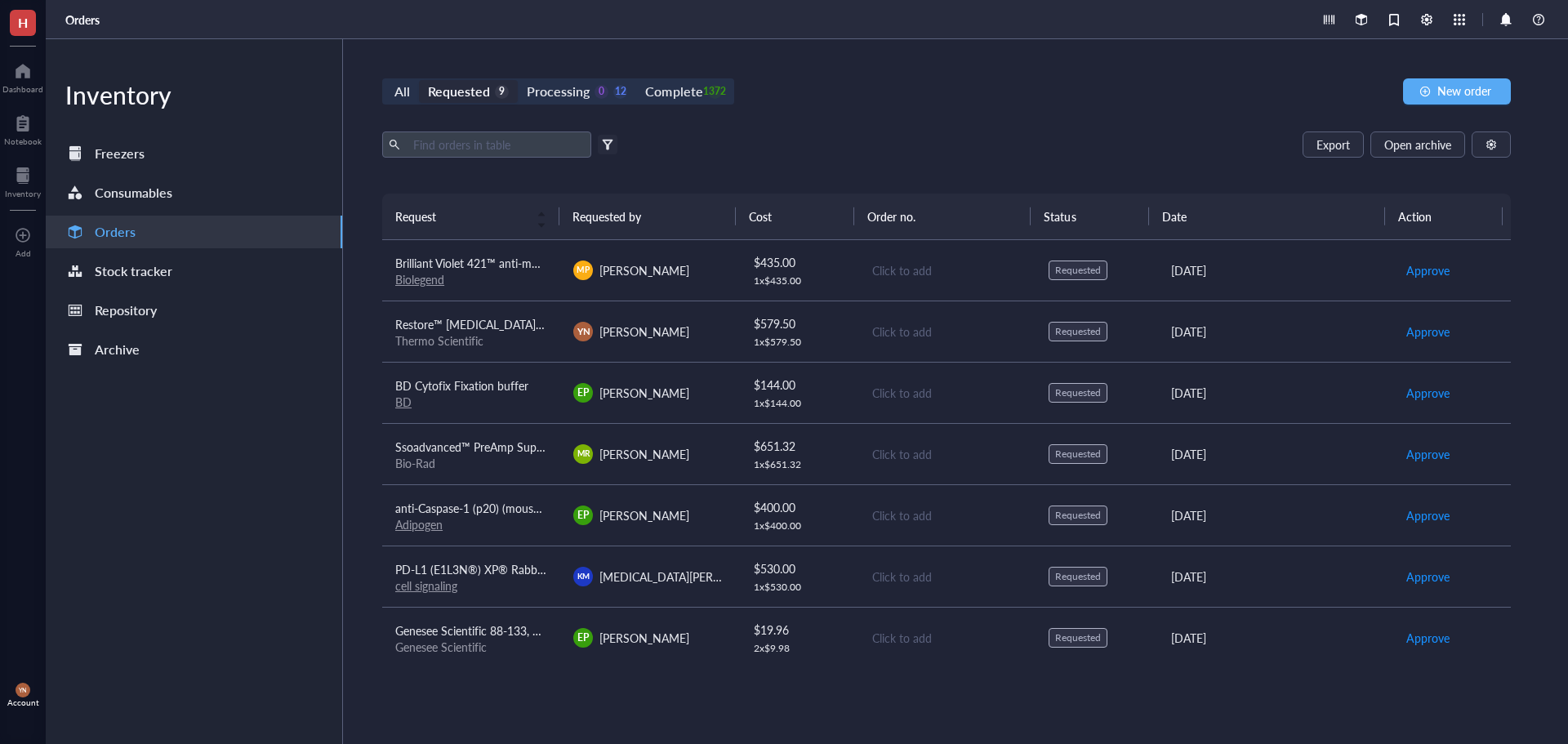
click at [841, 86] on div "All Requested 9 Processing 0 12 Complete 1372 New order" at bounding box center [947, 92] width 1129 height 26
click at [569, 88] on div "Processing" at bounding box center [558, 92] width 63 height 23
click at [518, 80] on input "Processing 0 12" at bounding box center [518, 80] width 0 height 0
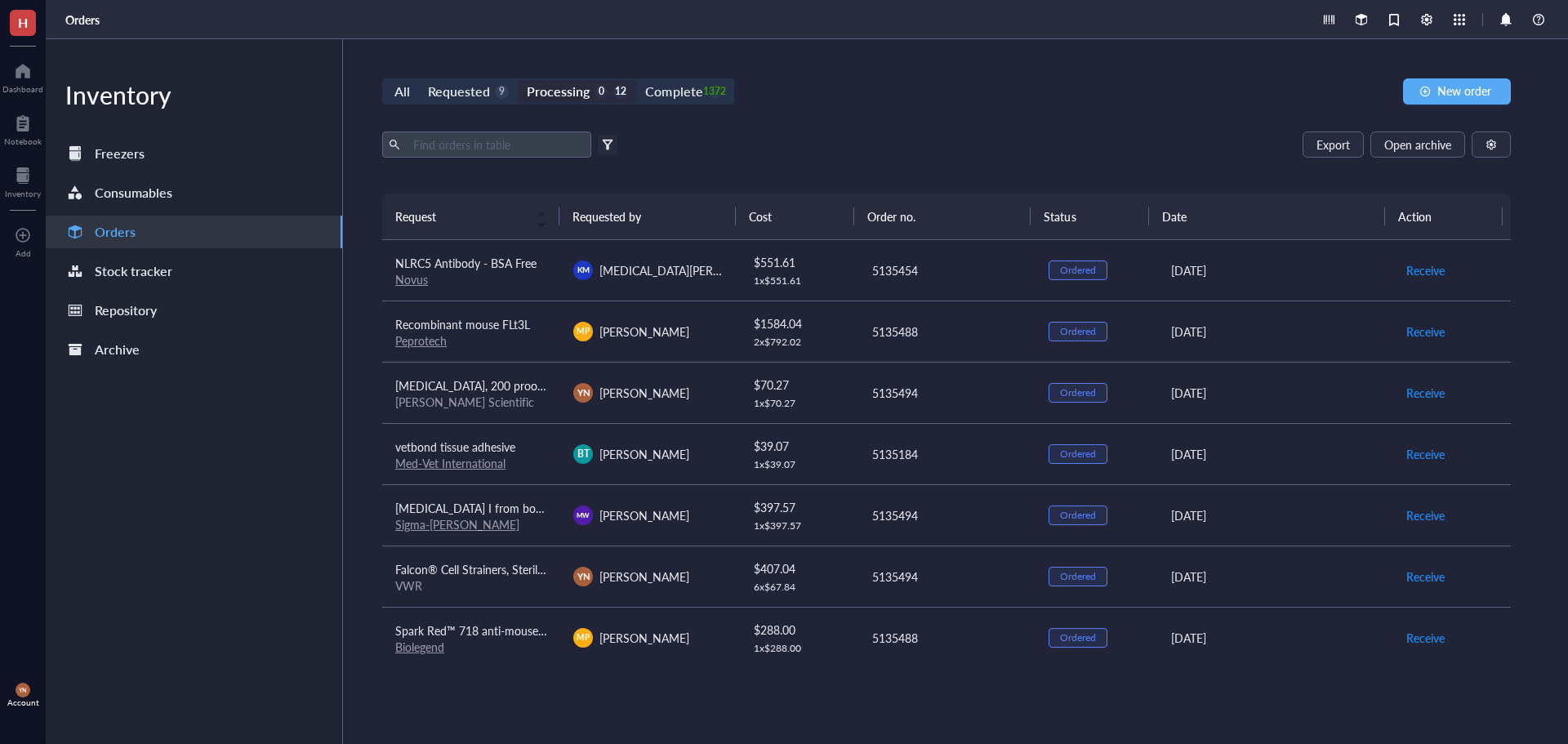
click at [837, 162] on div "Export Open archive Filter by: Requester Requested on Source / Vendor Last upda…" at bounding box center [947, 162] width 1129 height 62
click at [722, 99] on div "Complete 1372" at bounding box center [683, 92] width 94 height 23
click at [637, 80] on input "Complete 1372" at bounding box center [637, 80] width 0 height 0
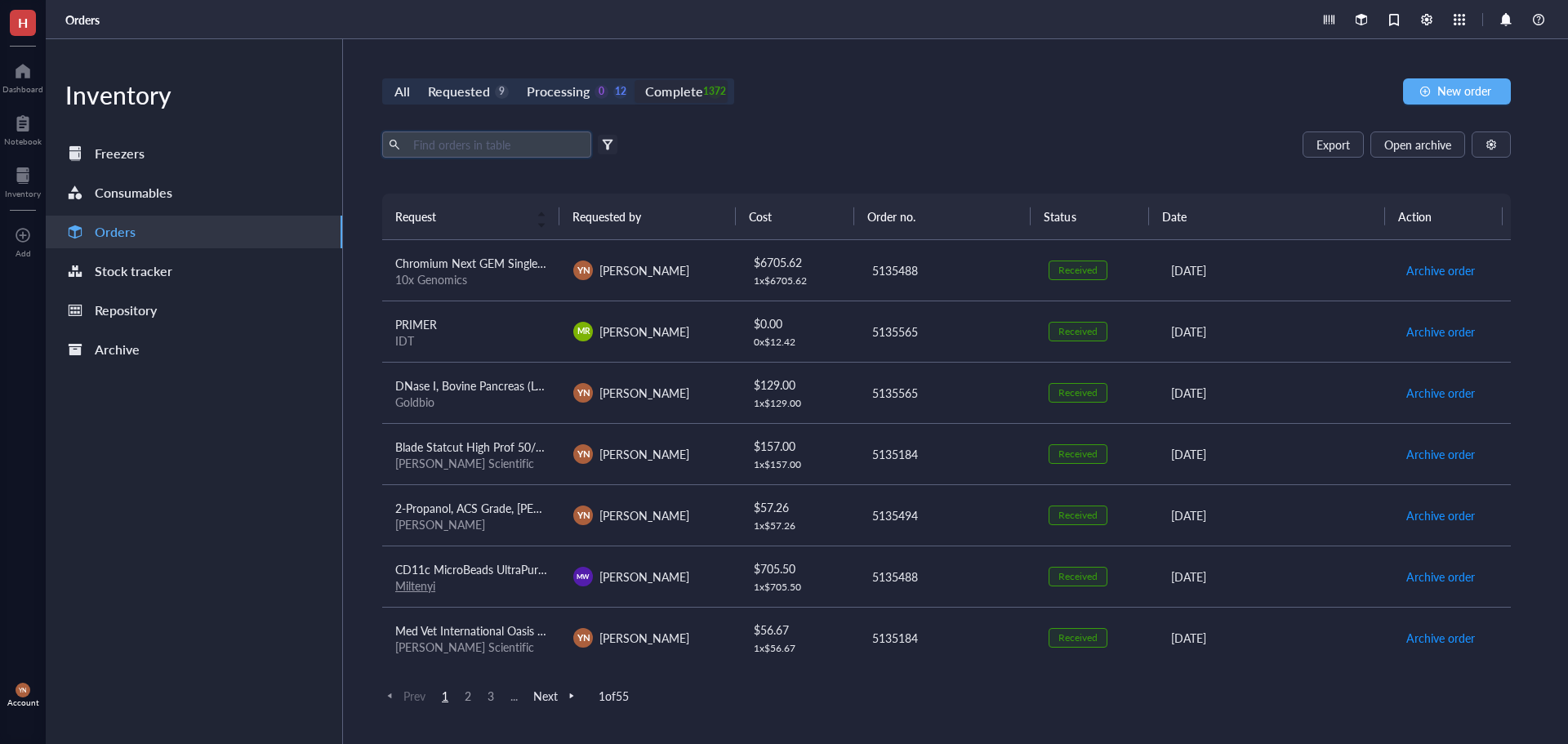
drag, startPoint x: 408, startPoint y: 131, endPoint x: 414, endPoint y: 141, distance: 11.7
click at [408, 134] on span at bounding box center [487, 144] width 209 height 26
click at [419, 144] on input "text" at bounding box center [496, 144] width 178 height 25
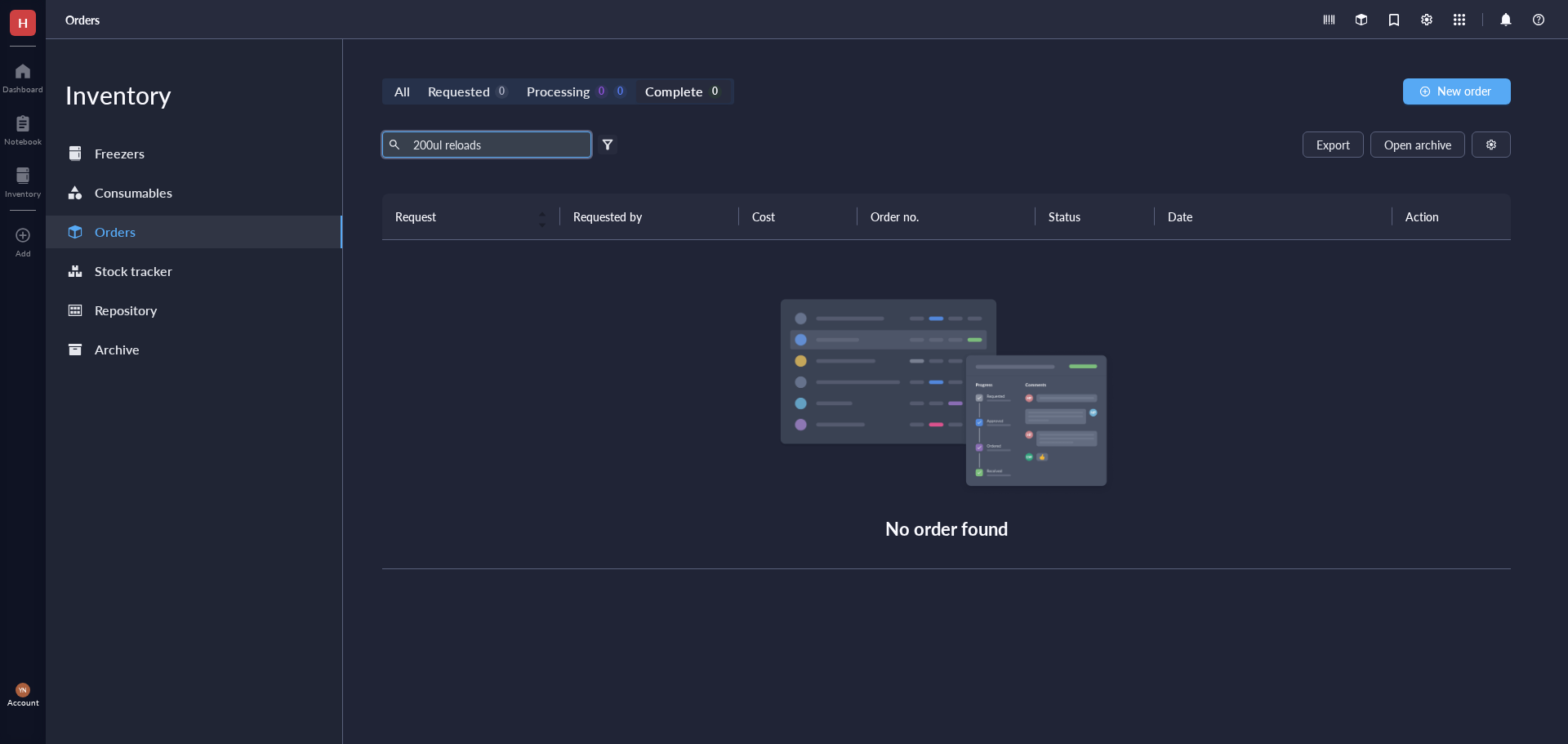
drag, startPoint x: 491, startPoint y: 148, endPoint x: 445, endPoint y: 148, distance: 46.0
click at [445, 148] on input "200ul reloads" at bounding box center [496, 144] width 178 height 25
type input "200ul"
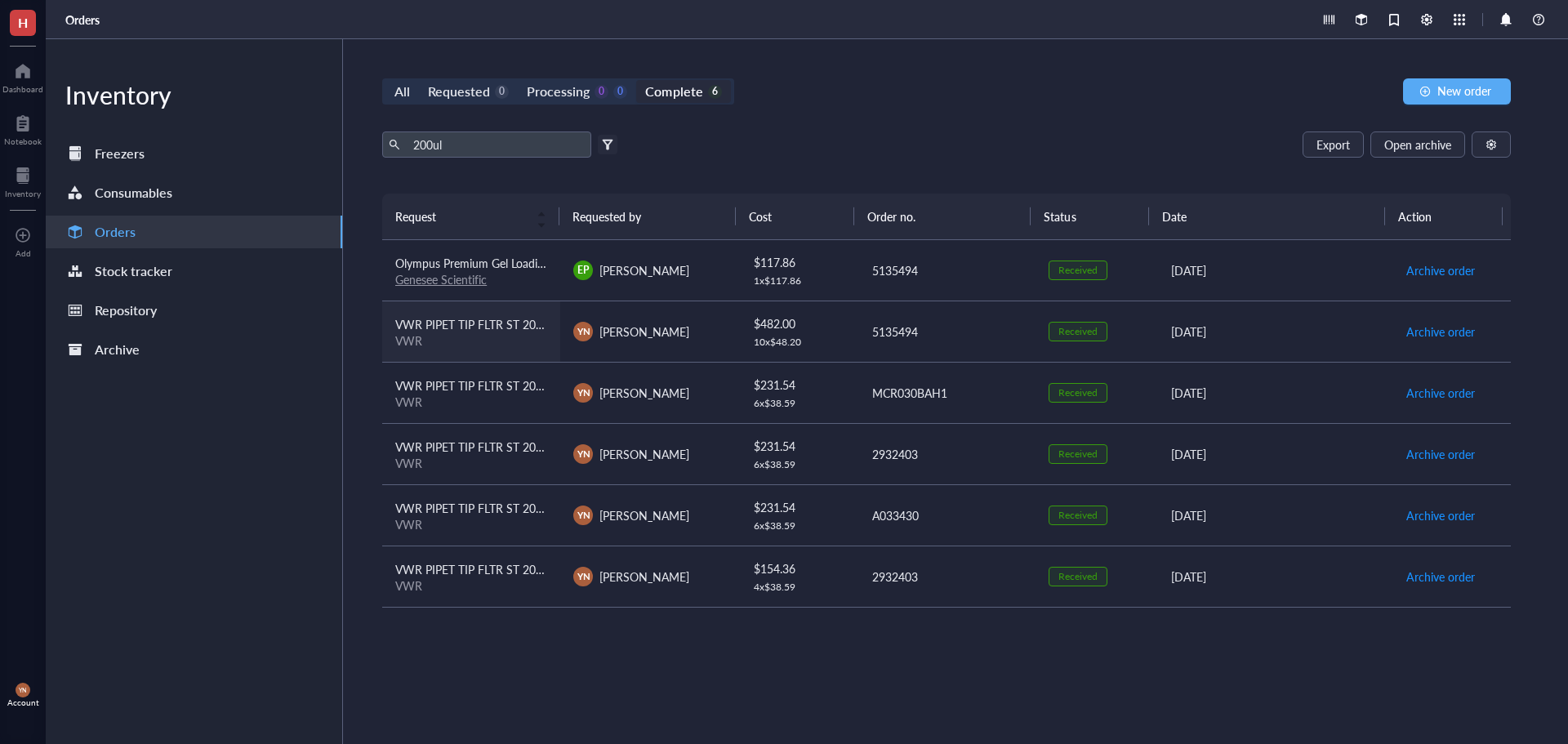
click at [513, 331] on span "VWR PIPET TIP FLTR ST 200UL PK960" at bounding box center [494, 324] width 198 height 16
